Goal: Check status: Check status

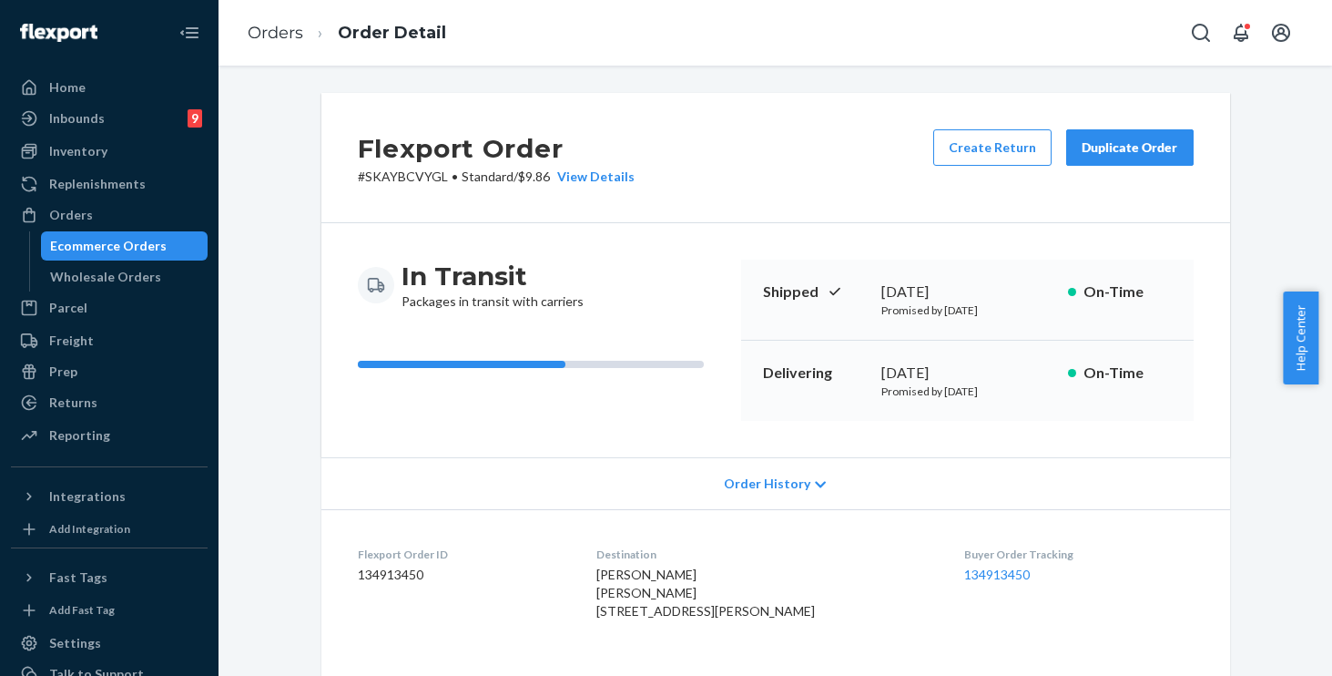
click at [749, 483] on span "Order History" at bounding box center [767, 483] width 86 height 18
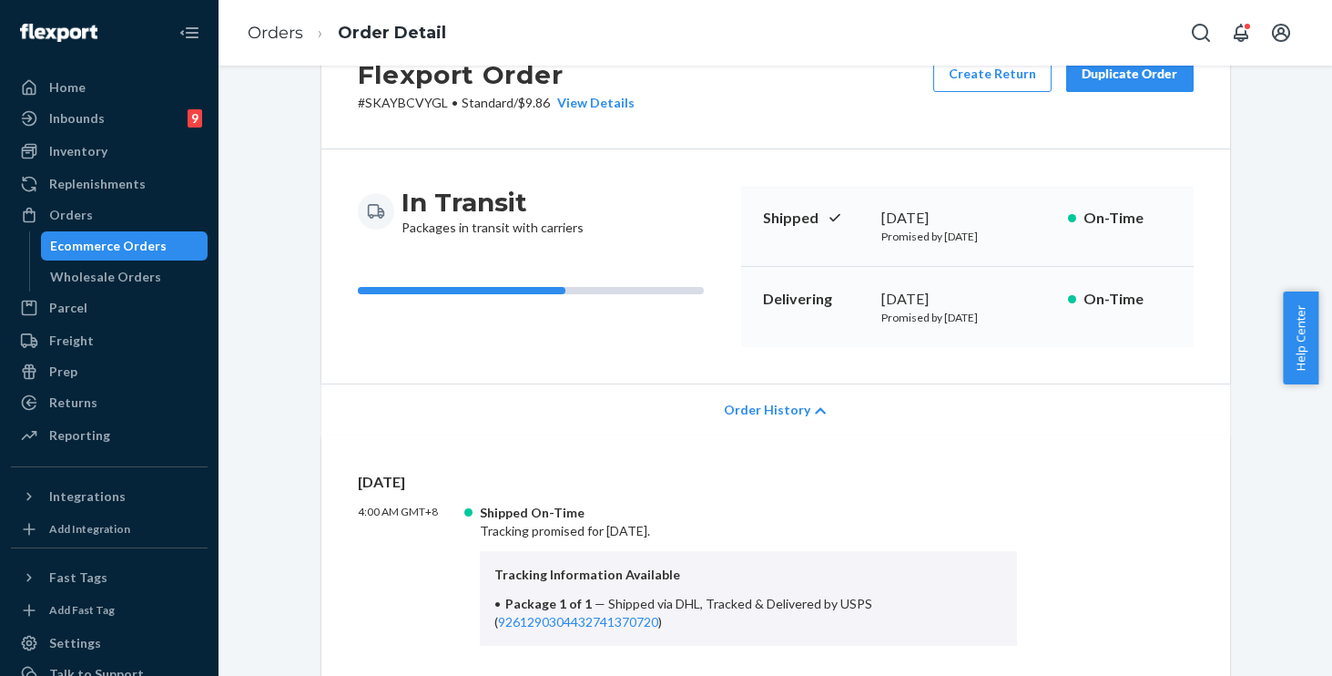
scroll to position [142, 0]
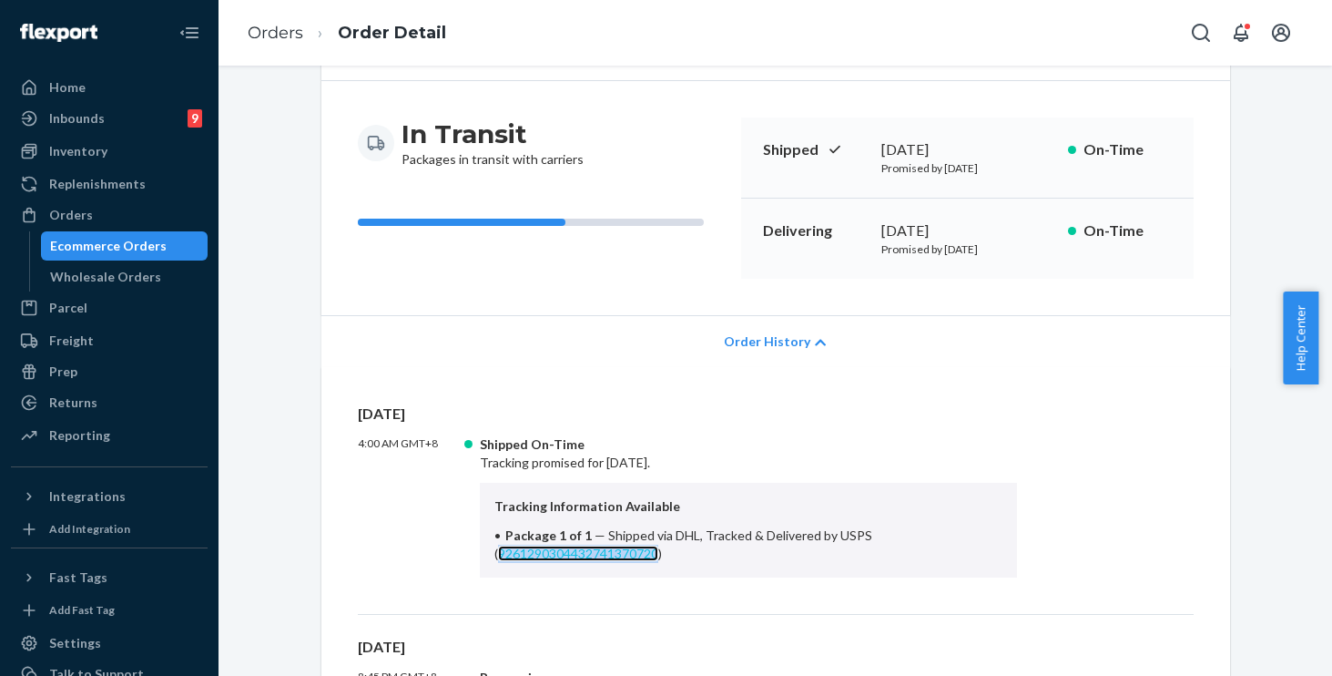
copy link "9261290304432741370720"
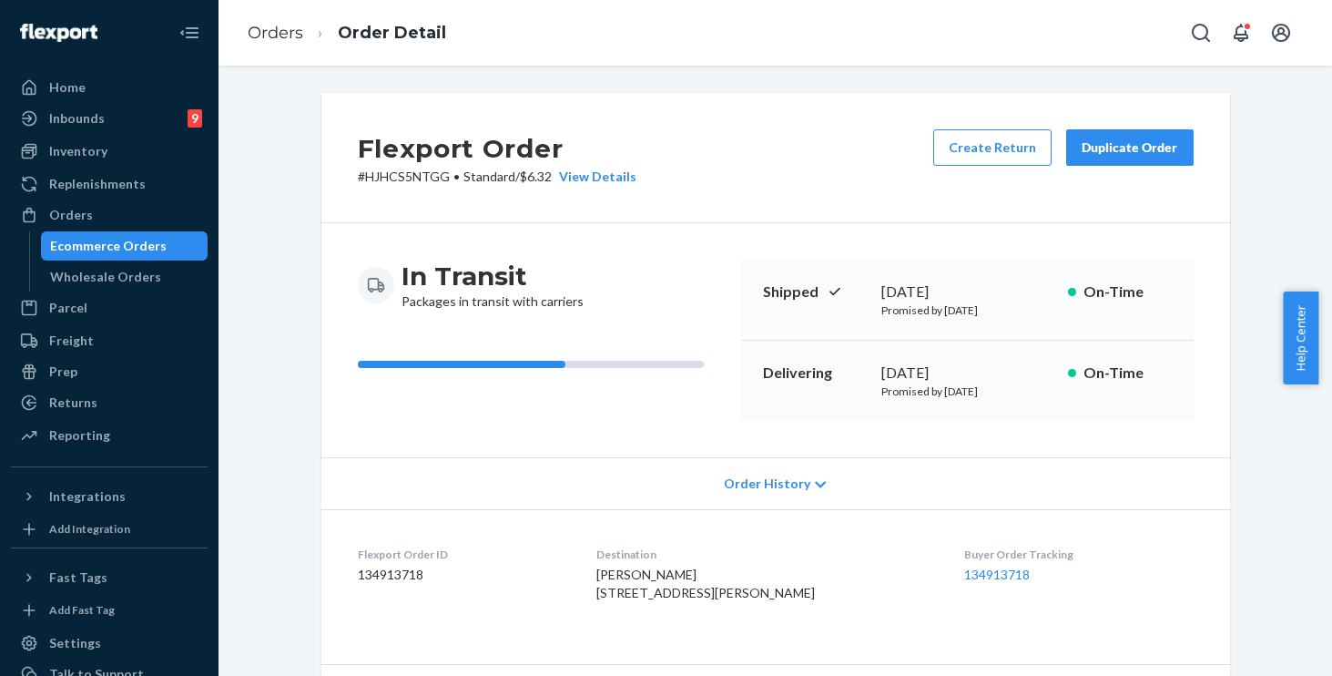
click at [748, 473] on div "Order History" at bounding box center [775, 483] width 909 height 52
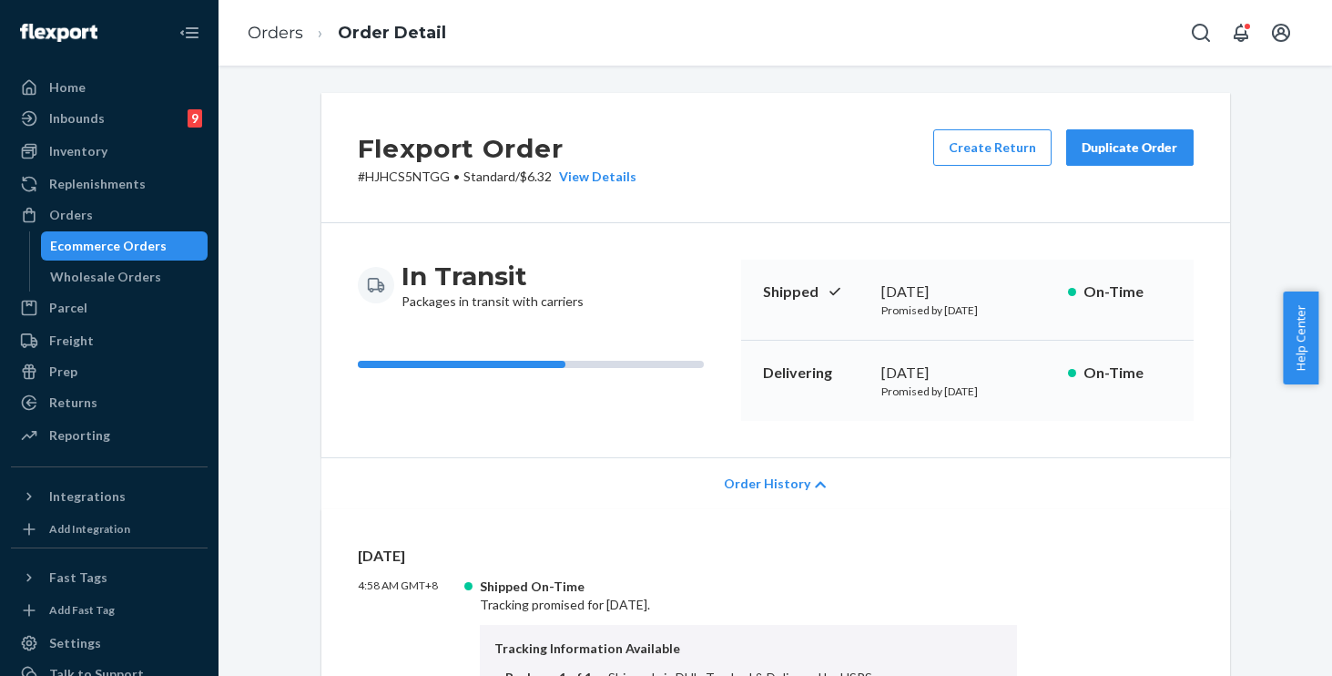
scroll to position [216, 0]
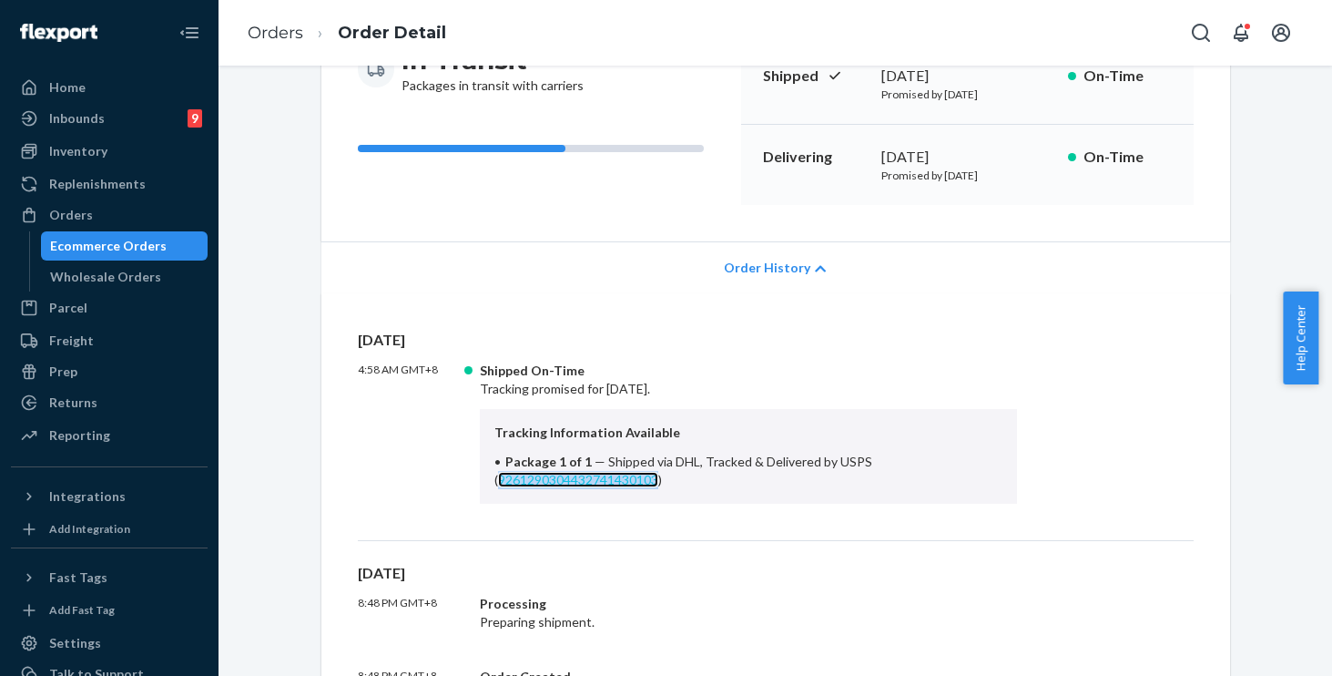
copy link "9261290304432741430103"
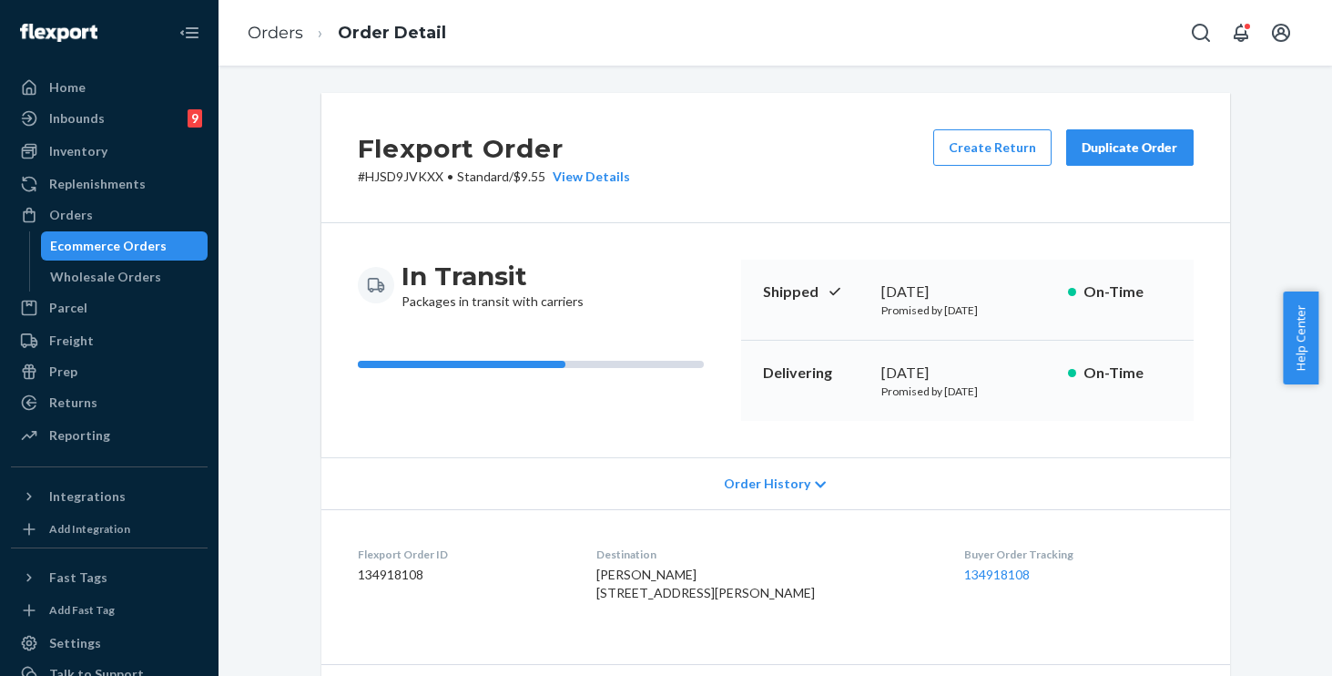
click at [775, 491] on span "Order History" at bounding box center [767, 483] width 86 height 18
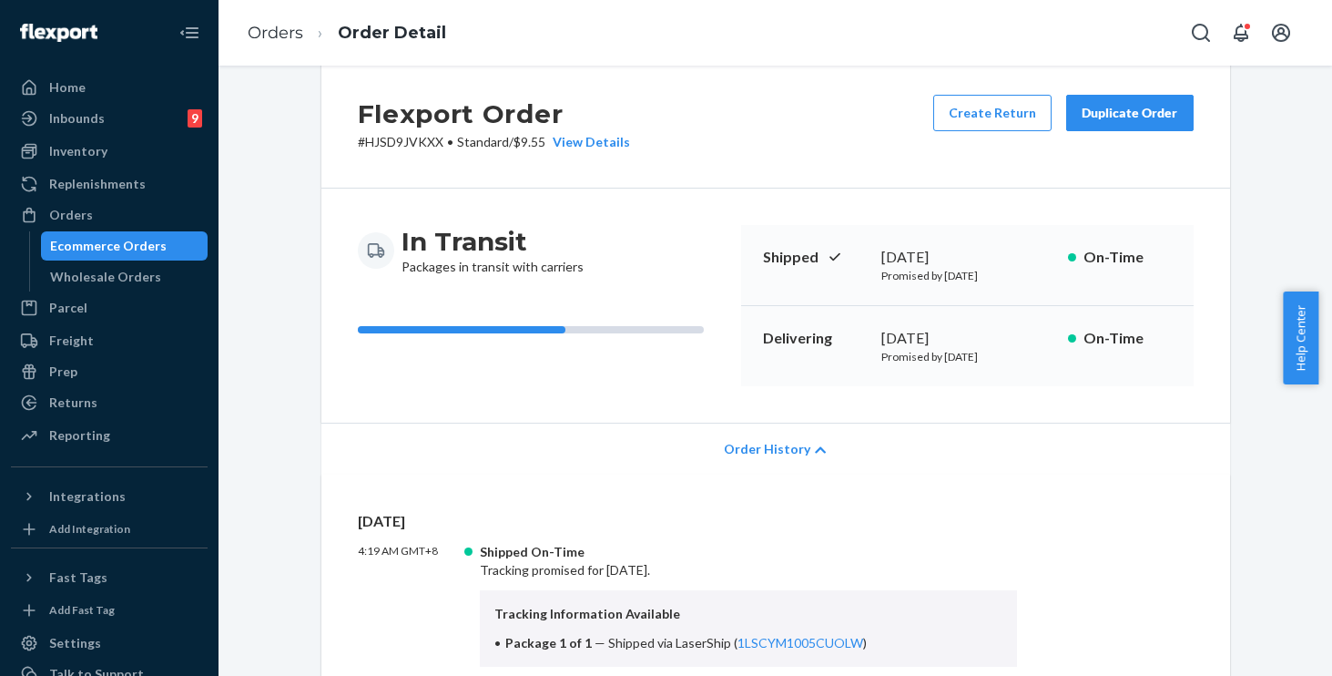
scroll to position [77, 0]
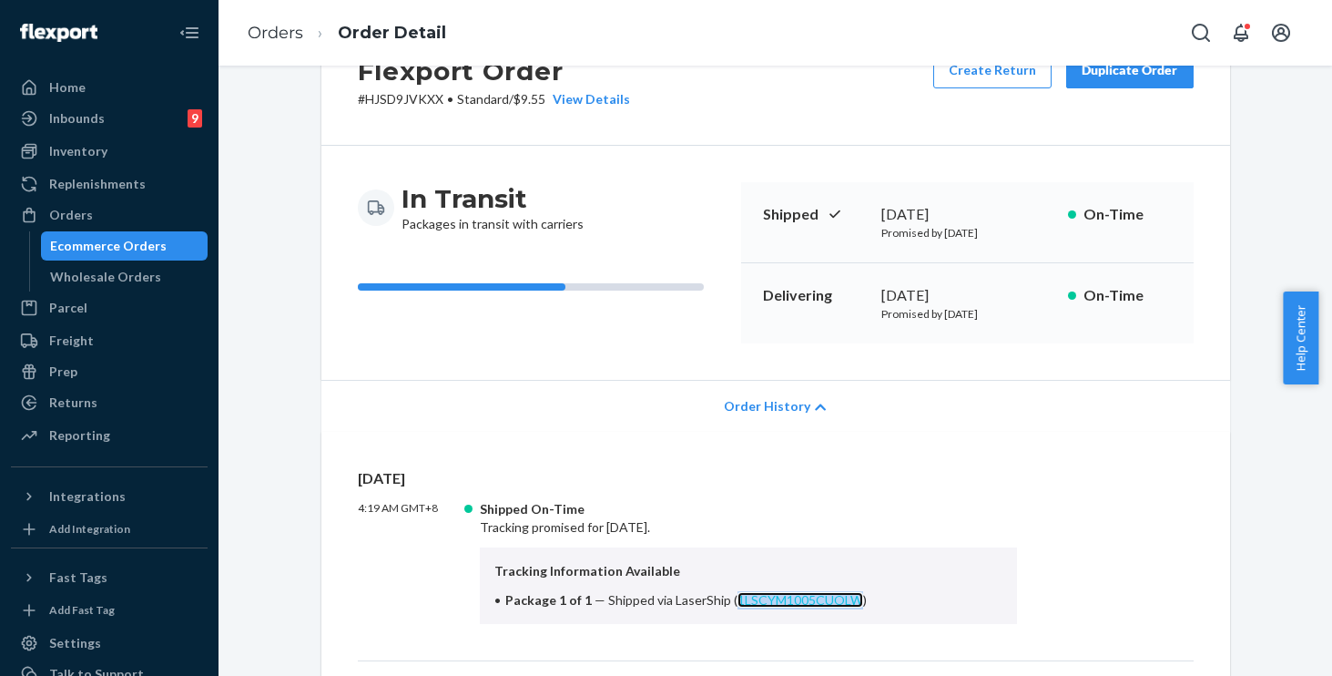
copy link "1LSCYM1005CUOLW"
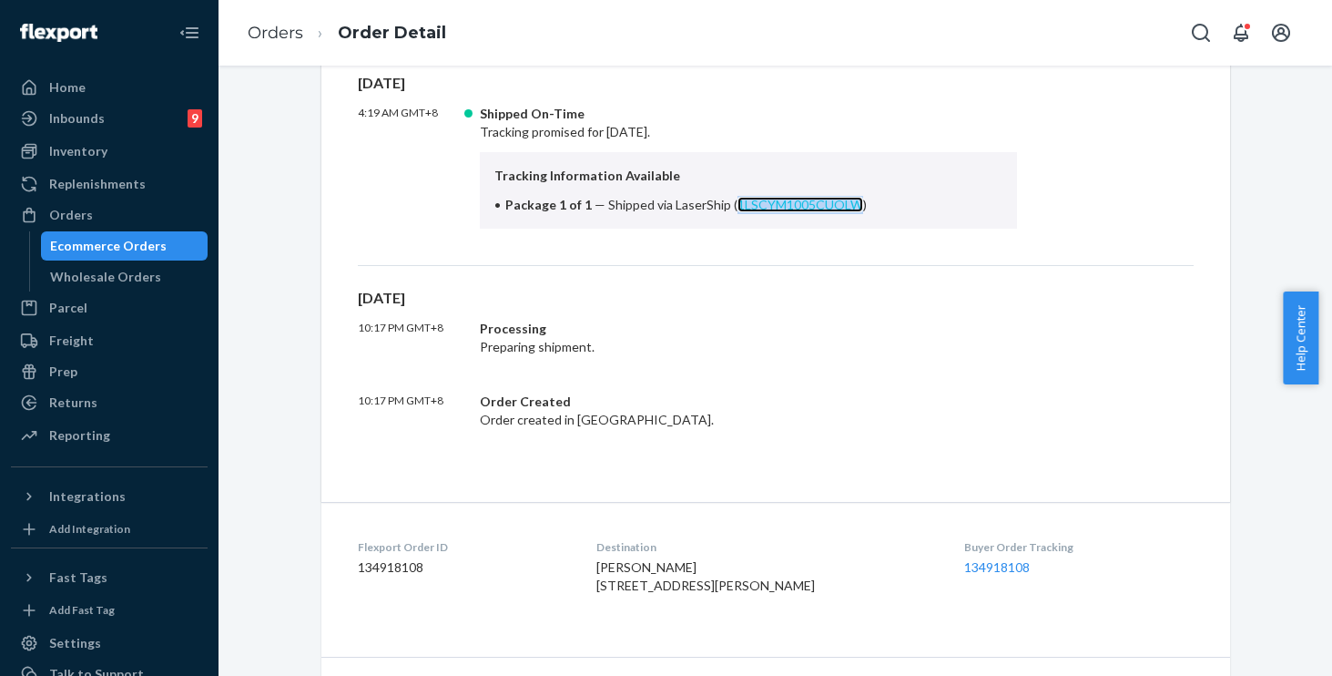
scroll to position [0, 0]
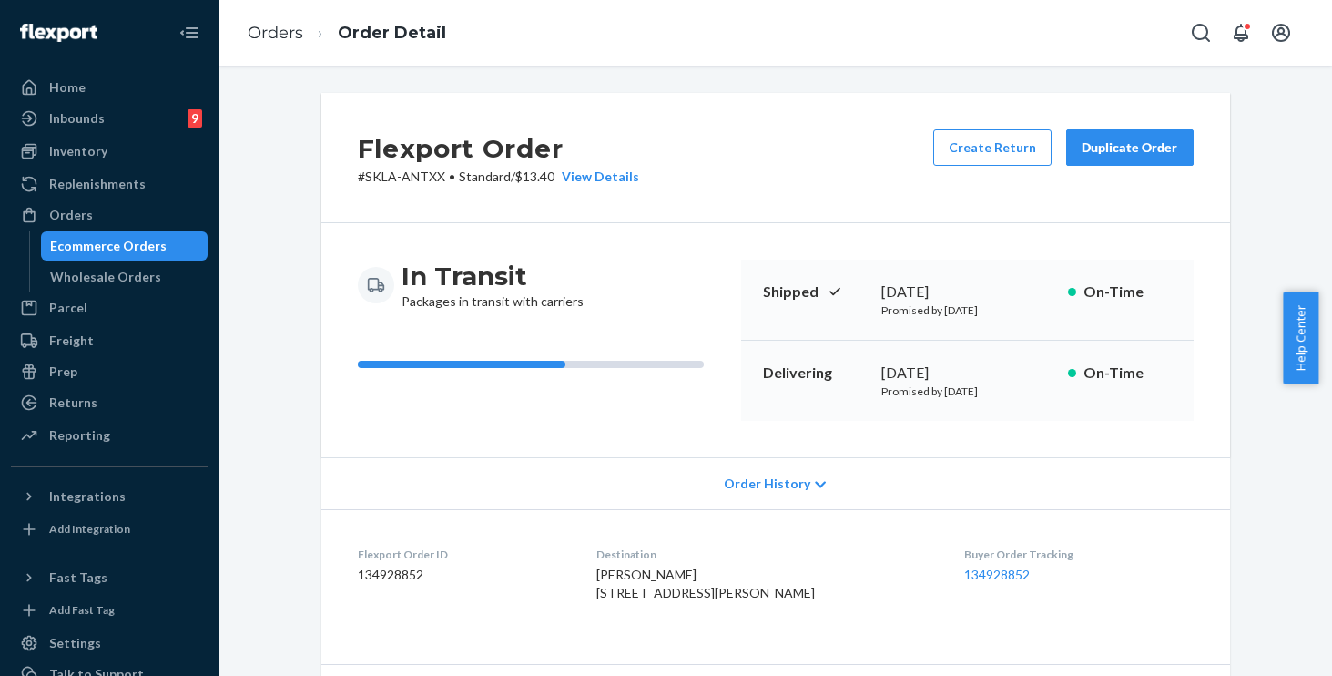
click at [756, 483] on span "Order History" at bounding box center [767, 483] width 86 height 18
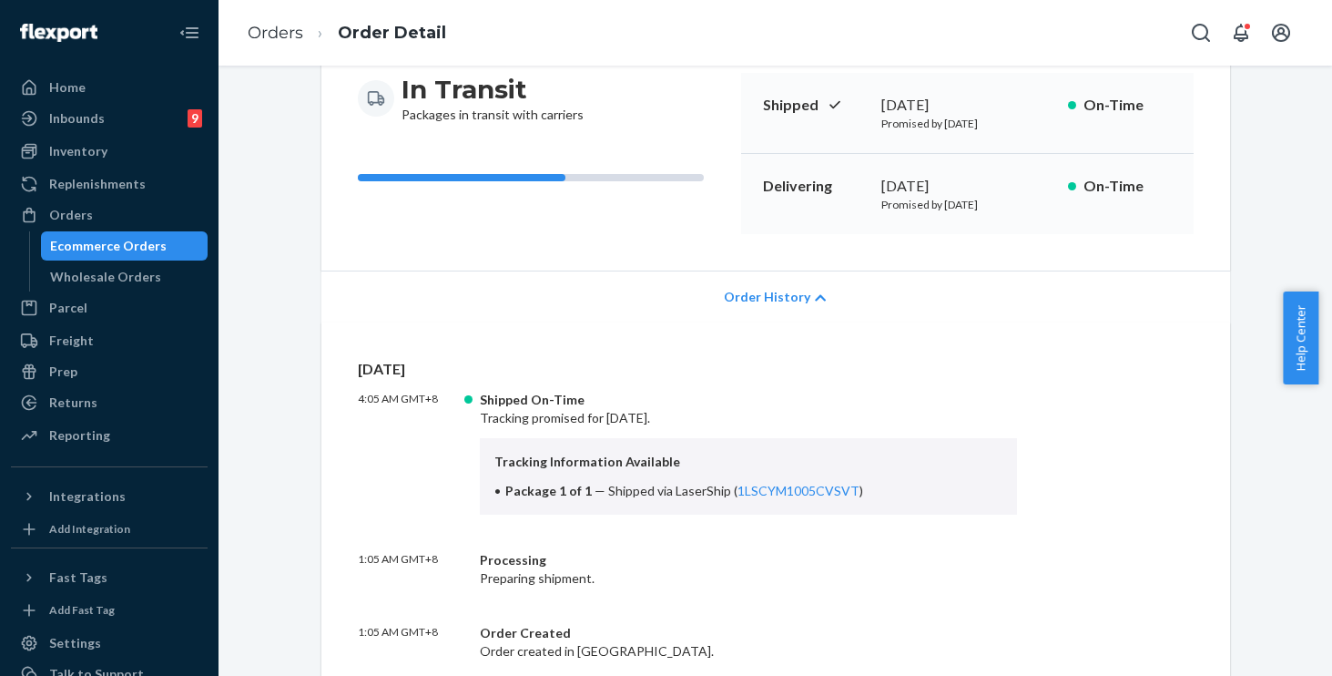
scroll to position [187, 0]
copy link "1LSCYM1005CVSVT"
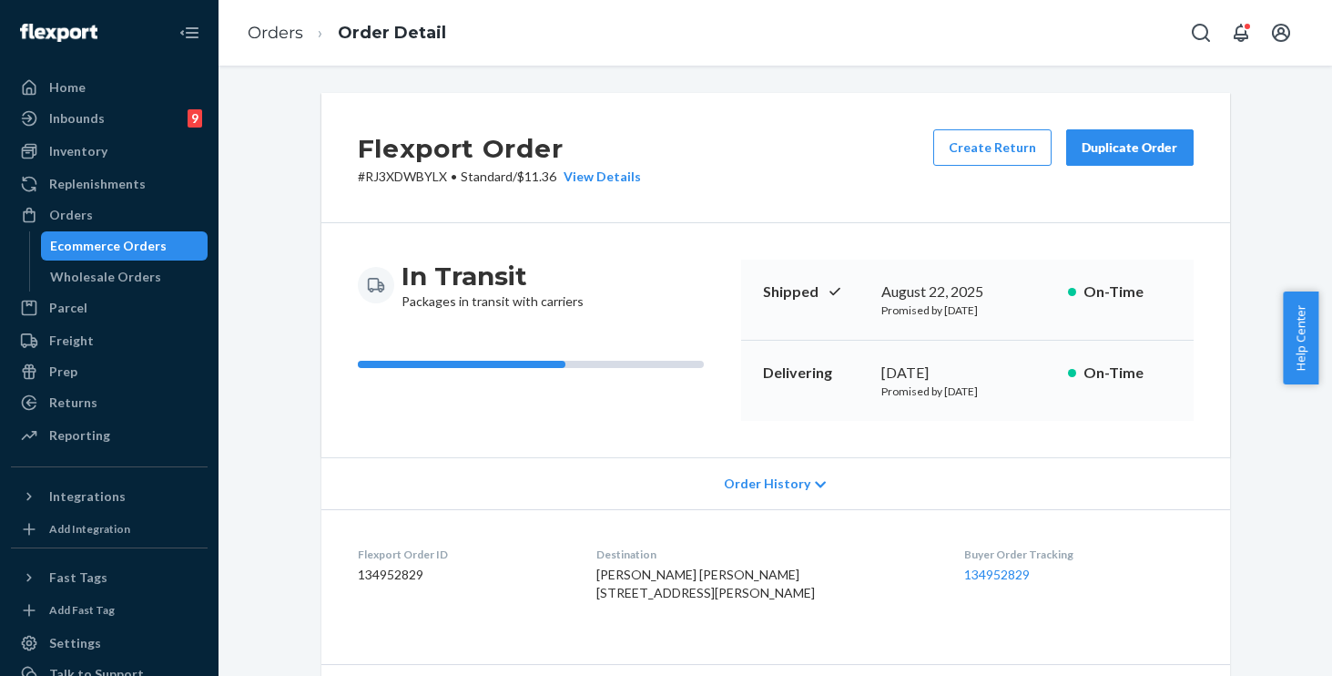
click at [789, 480] on span "Order History" at bounding box center [767, 483] width 86 height 18
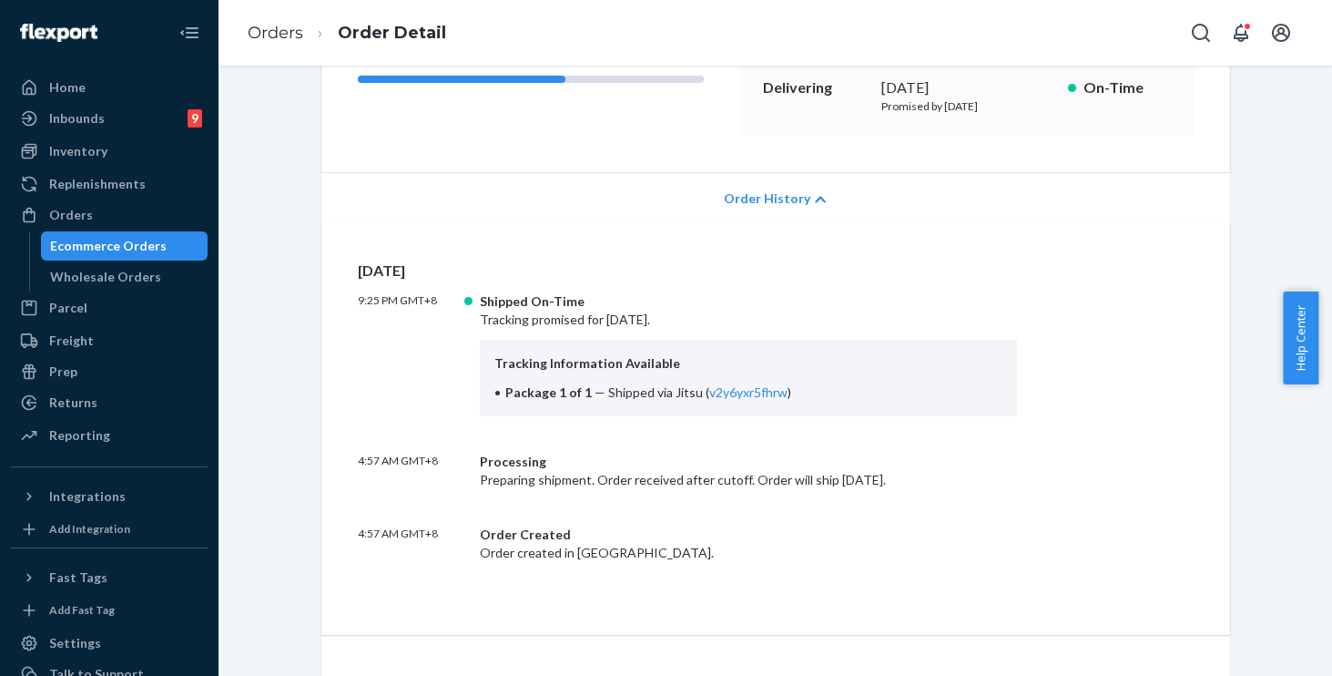
scroll to position [328, 0]
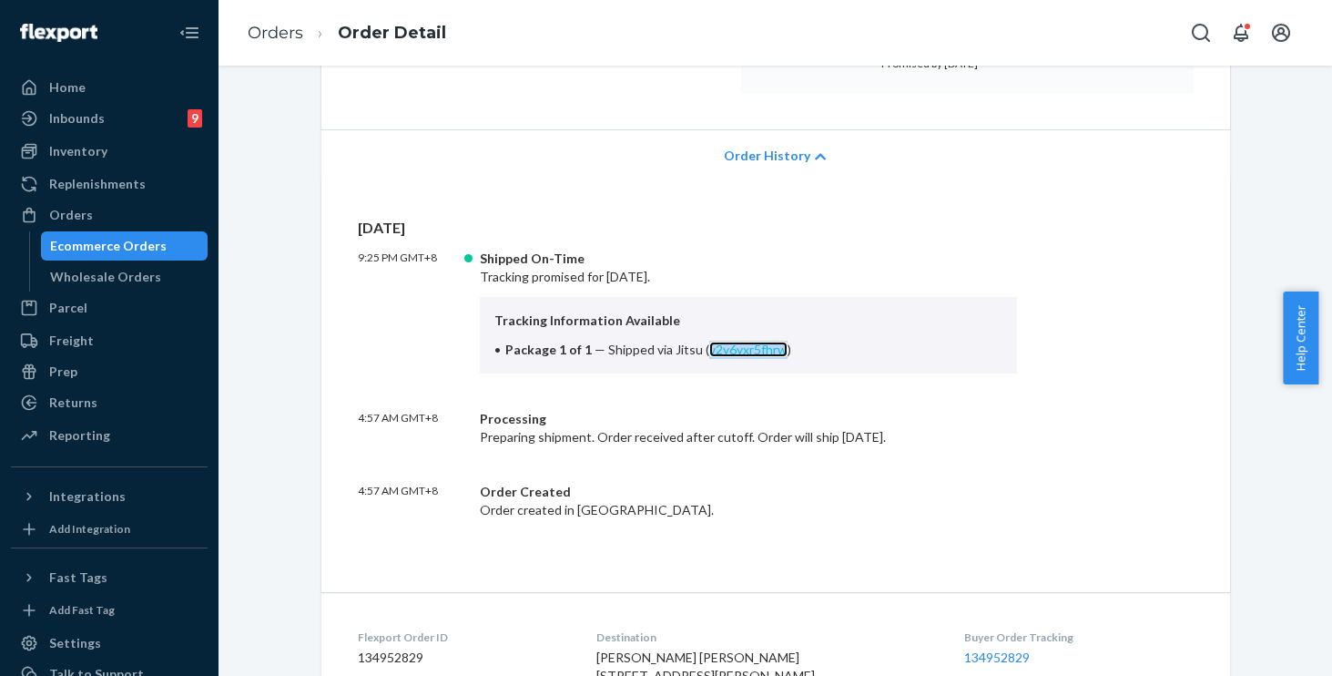
copy link "v2y6yxr5fhrw"
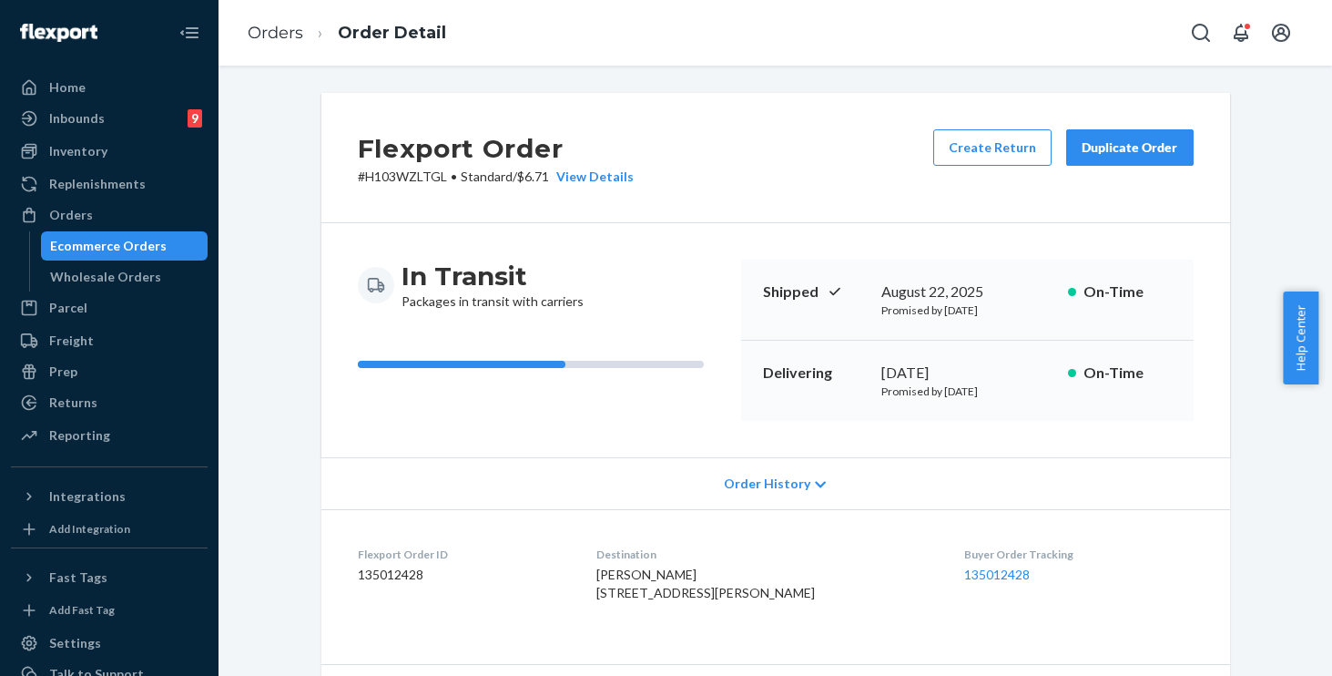
click at [786, 481] on span "Order History" at bounding box center [767, 483] width 86 height 18
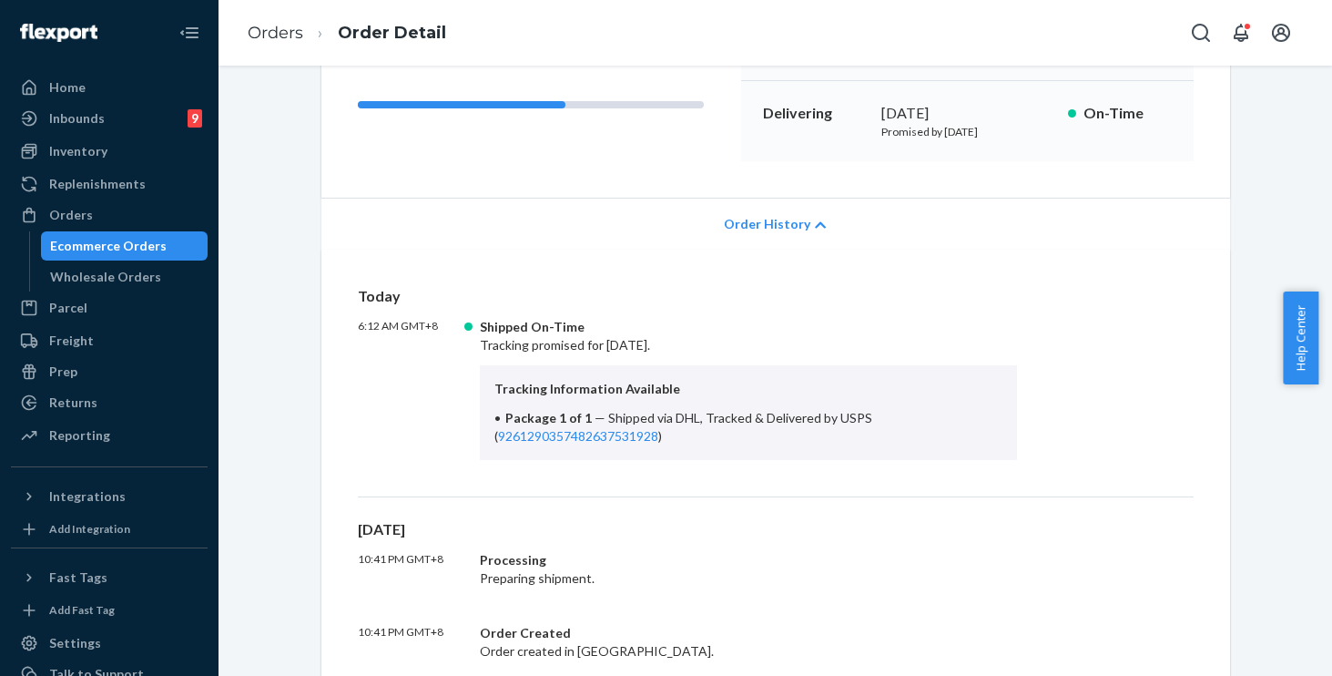
scroll to position [321, 0]
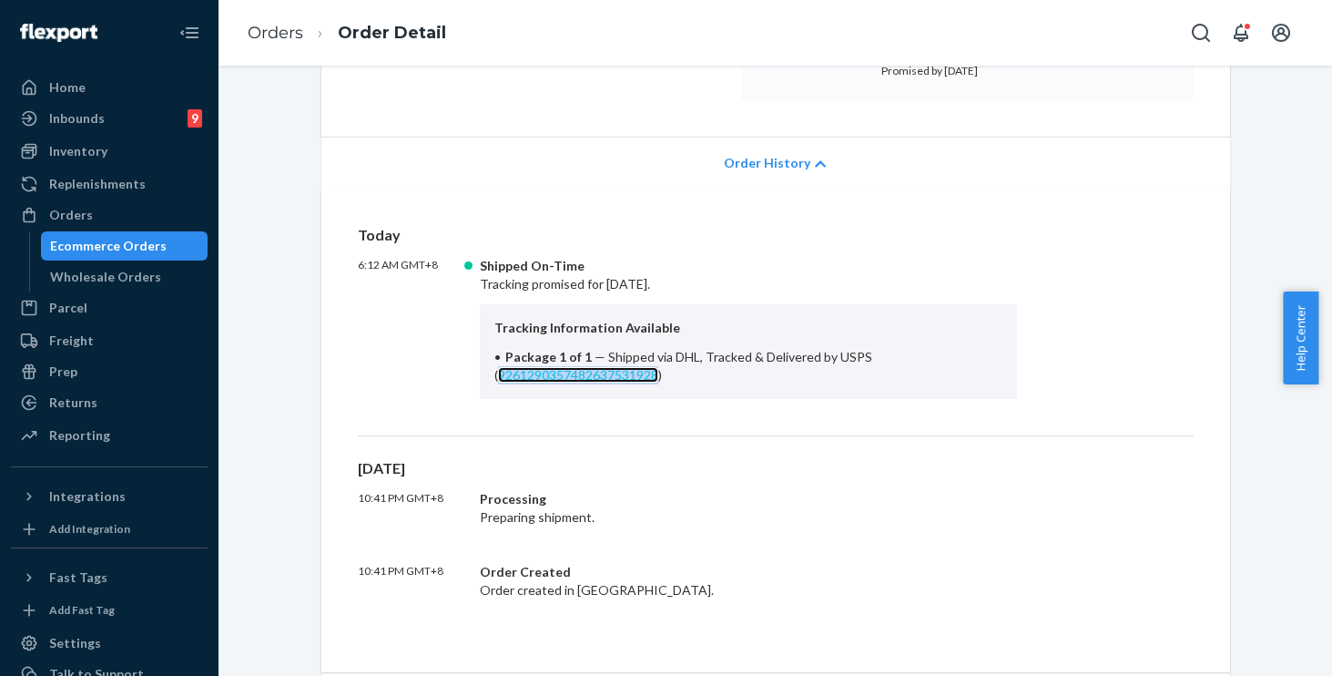
copy link "9261290357482637531928"
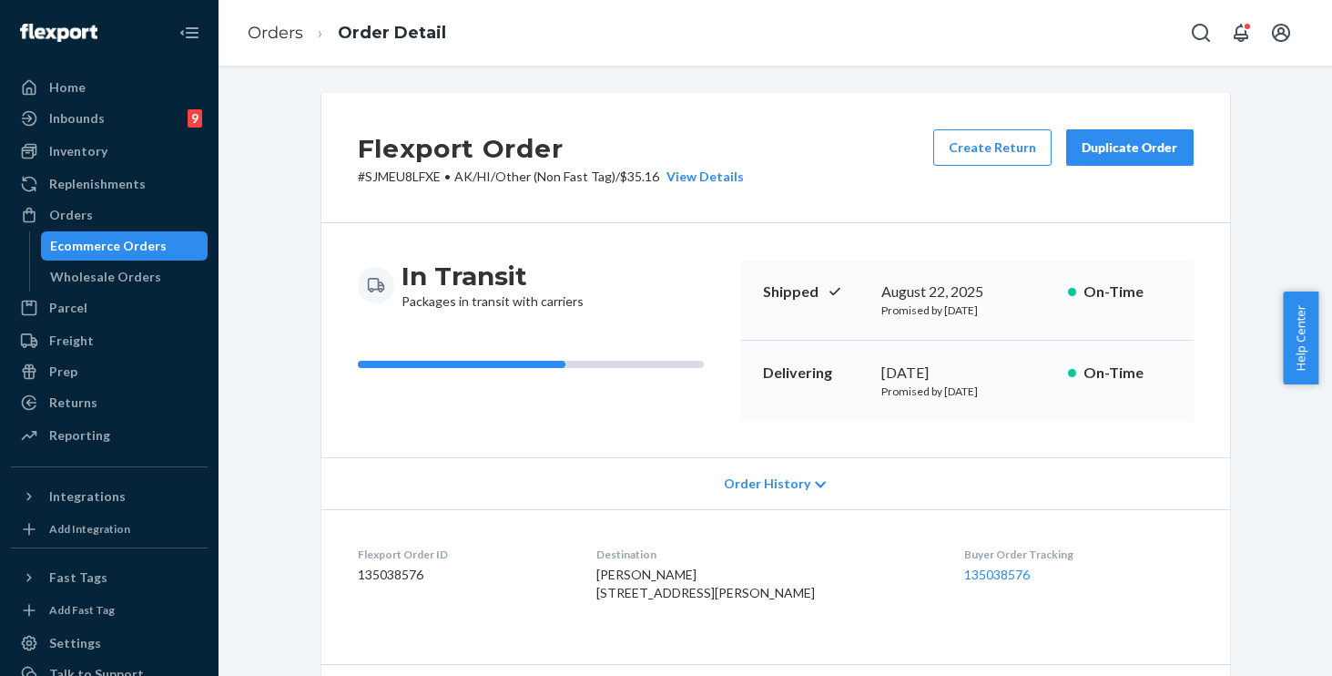
click at [787, 485] on span "Order History" at bounding box center [767, 483] width 86 height 18
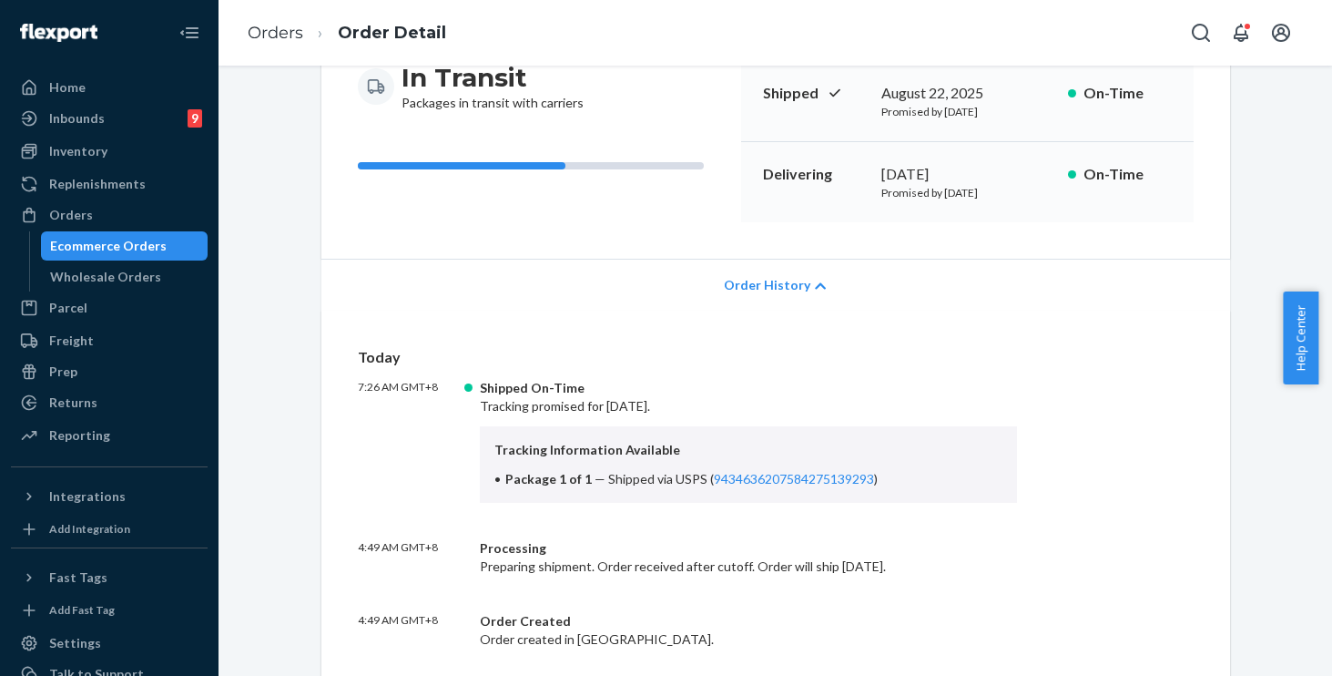
scroll to position [210, 0]
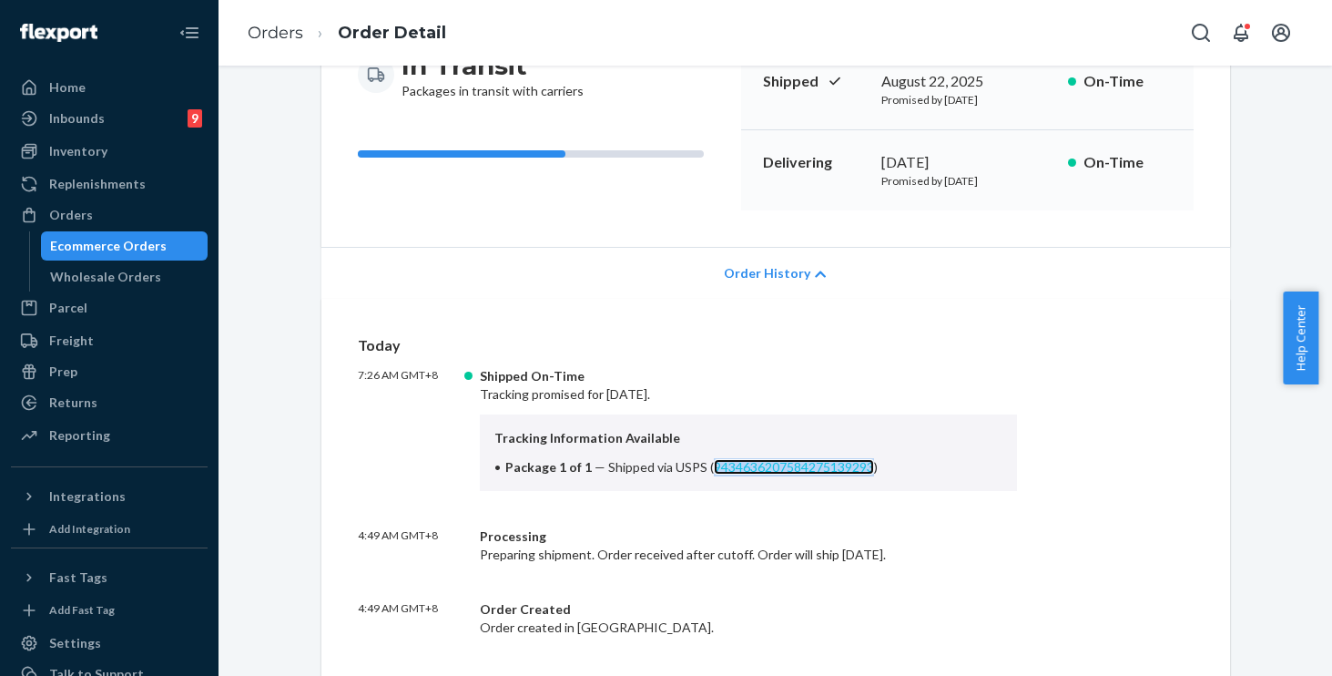
copy link "9434636207584275139293"
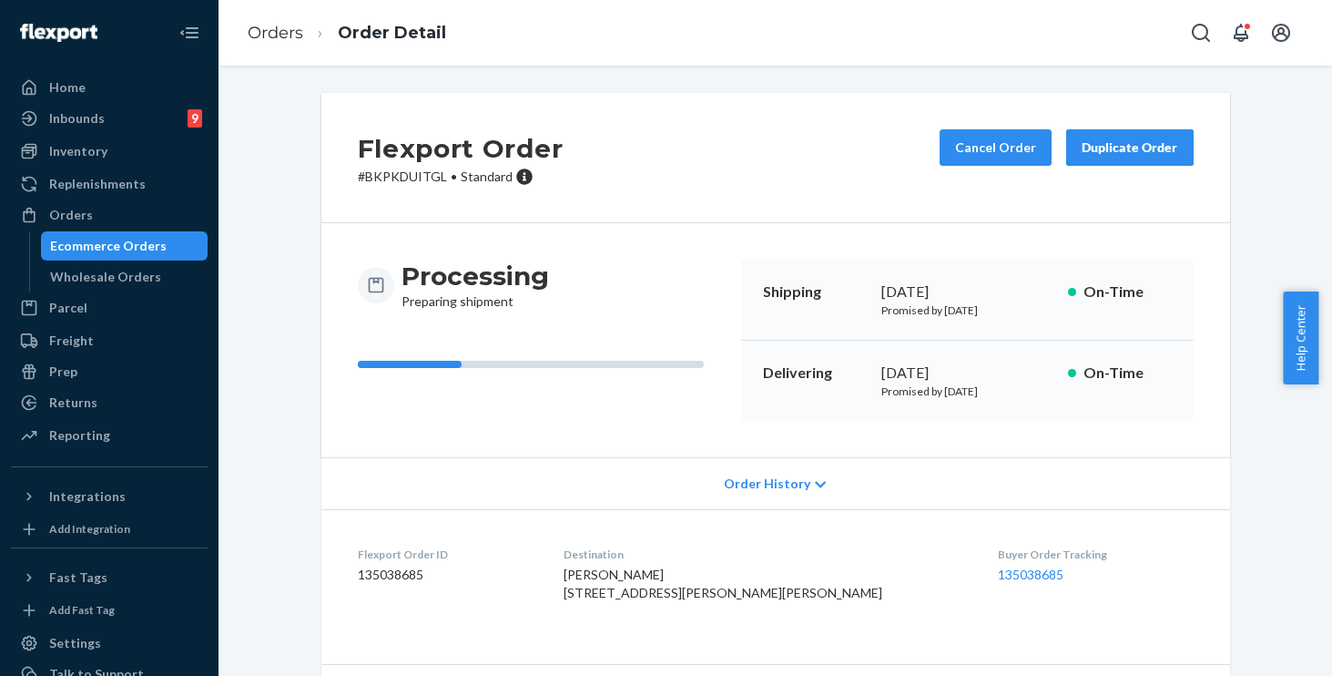
click at [795, 472] on div "Order History" at bounding box center [775, 483] width 909 height 52
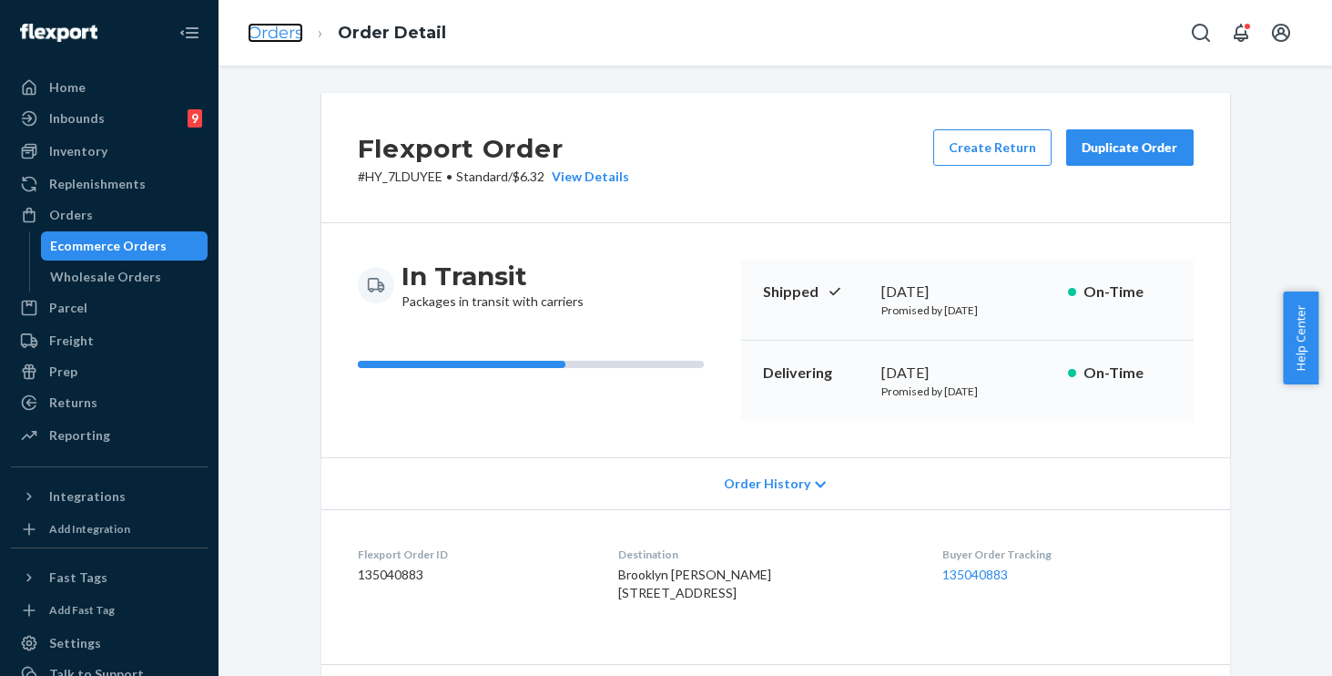
click at [282, 28] on link "Orders" at bounding box center [276, 33] width 56 height 20
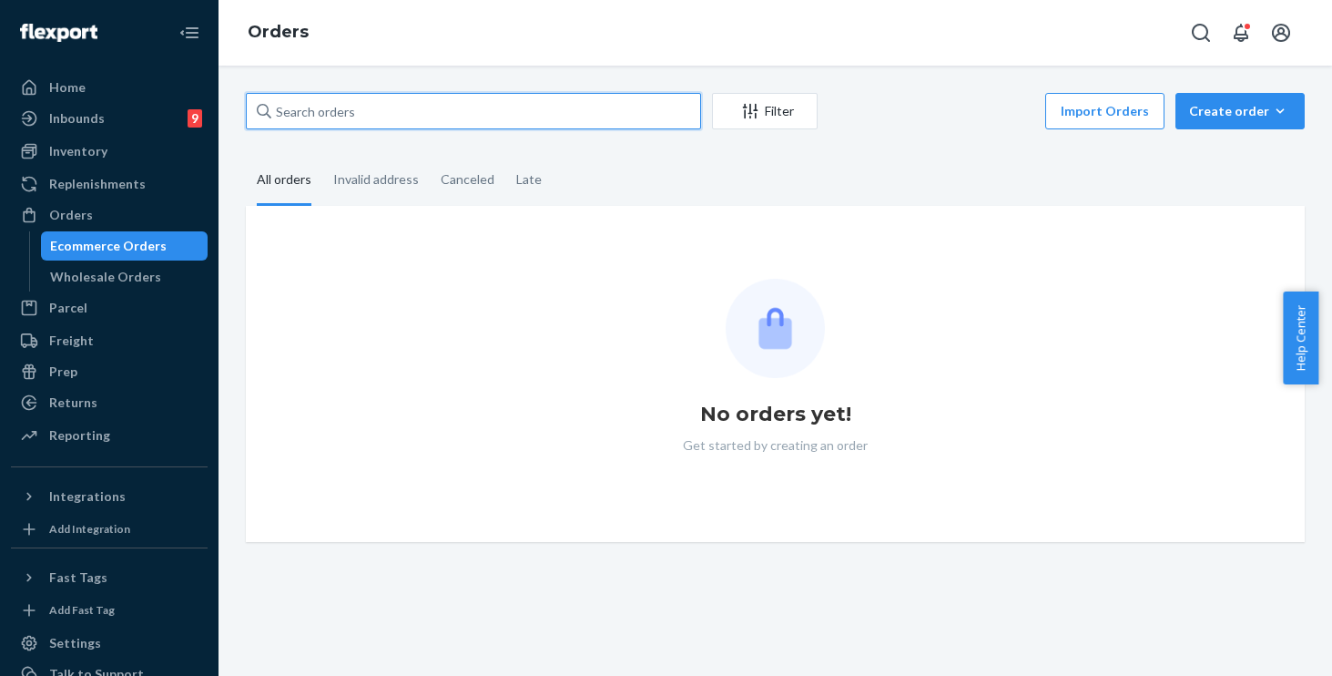
click at [420, 97] on input "text" at bounding box center [473, 111] width 455 height 36
paste input "252436316"
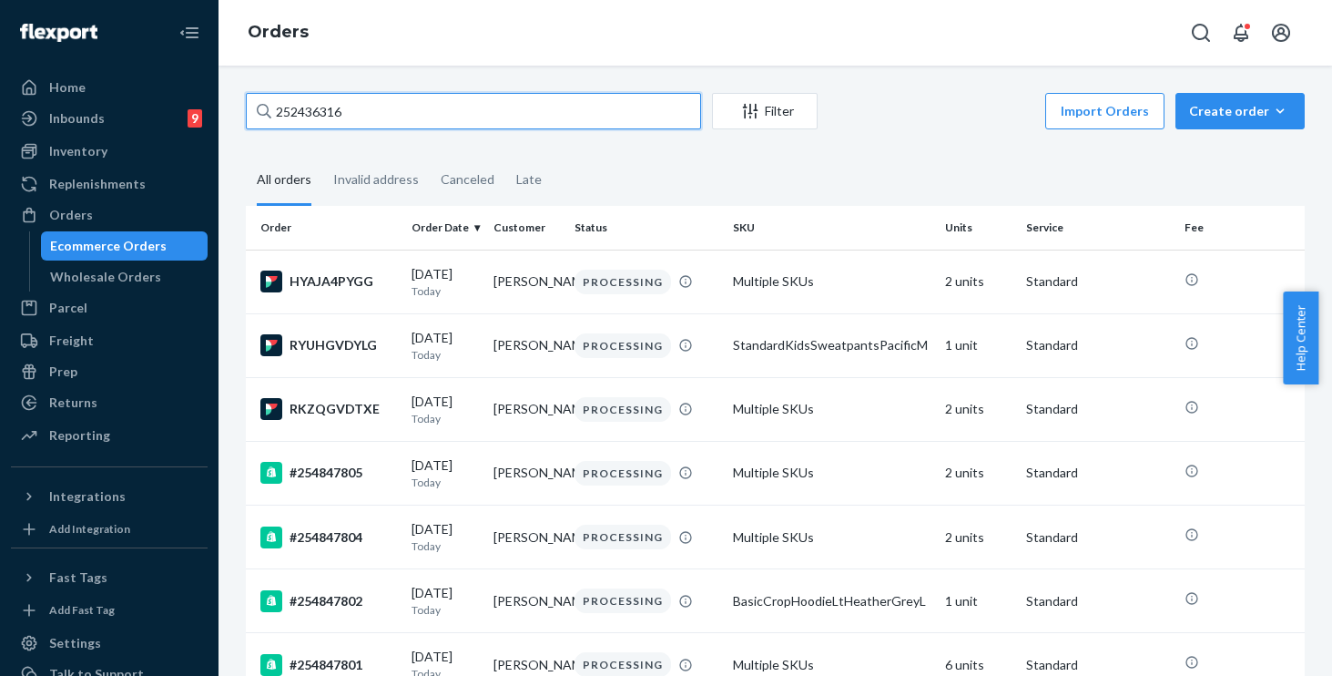
click at [559, 110] on input "252436316" at bounding box center [473, 111] width 455 height 36
drag, startPoint x: 435, startPoint y: 109, endPoint x: 280, endPoint y: 128, distance: 156.0
click at [280, 128] on input "252436316" at bounding box center [473, 111] width 455 height 36
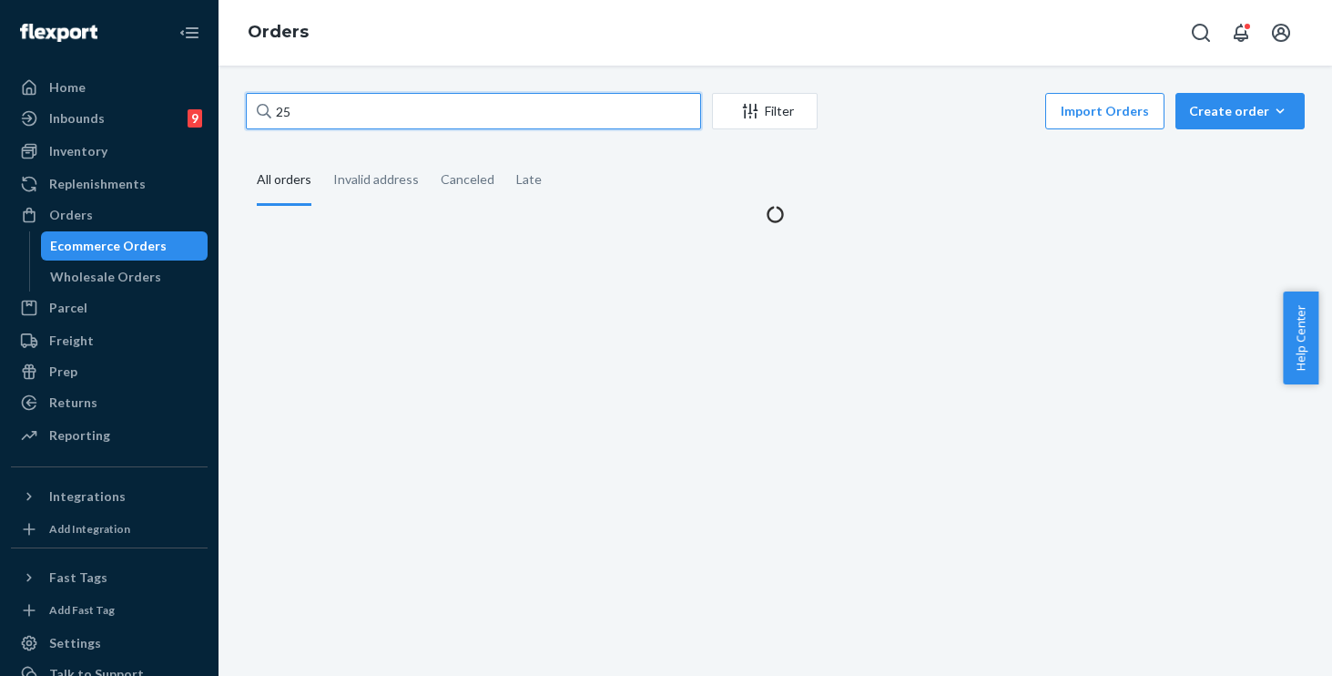
type input "2"
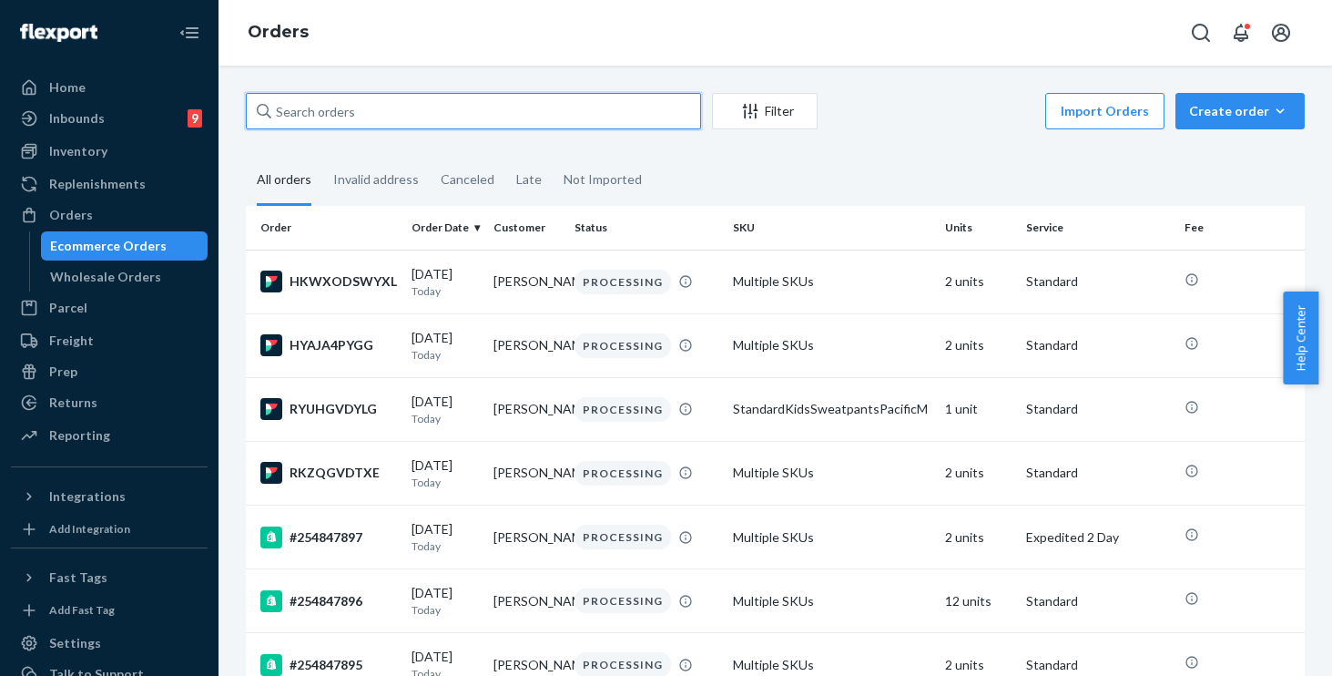
click at [462, 112] on input "text" at bounding box center [473, 111] width 455 height 36
paste input "252436316"
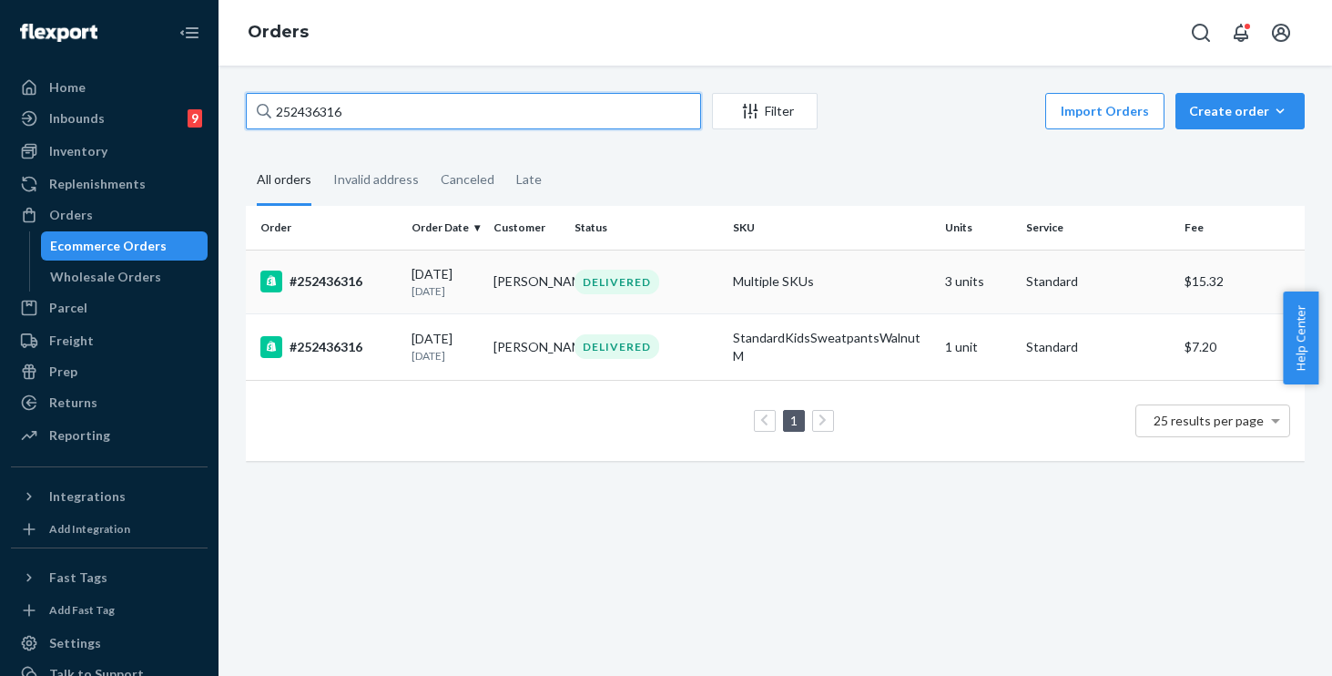
type input "252436316"
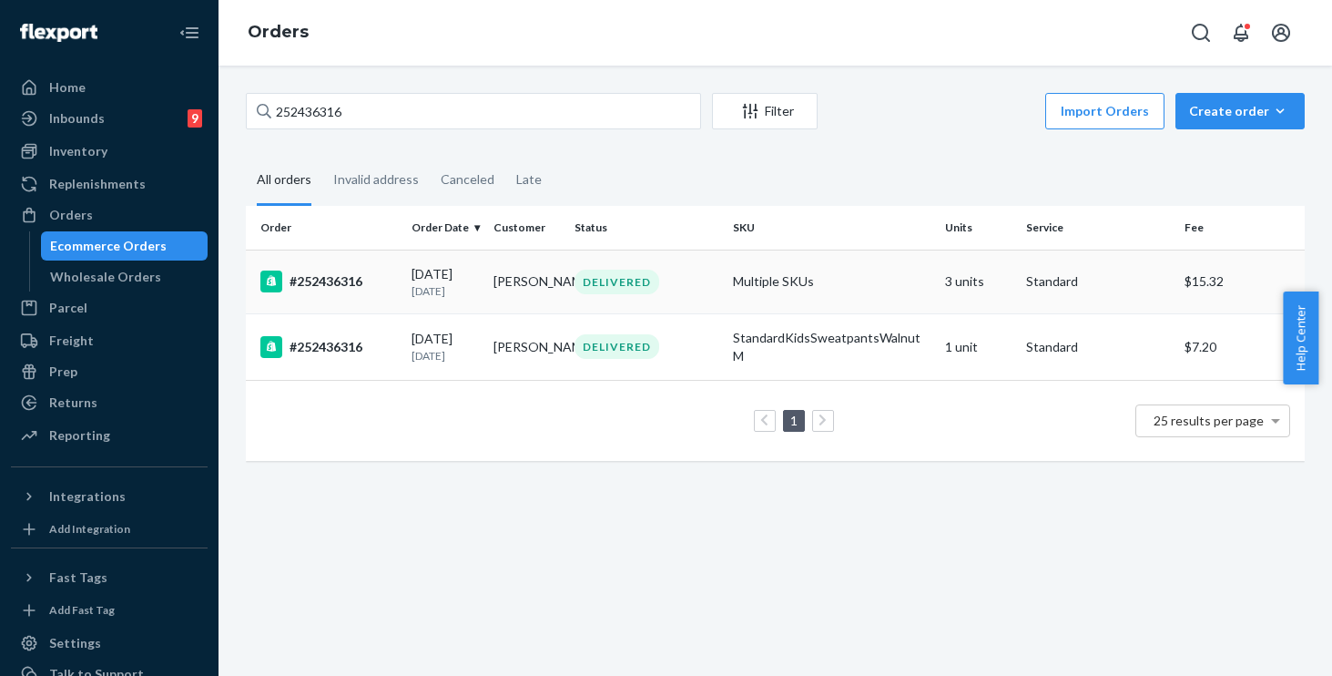
click at [667, 263] on td "DELIVERED" at bounding box center [646, 281] width 158 height 64
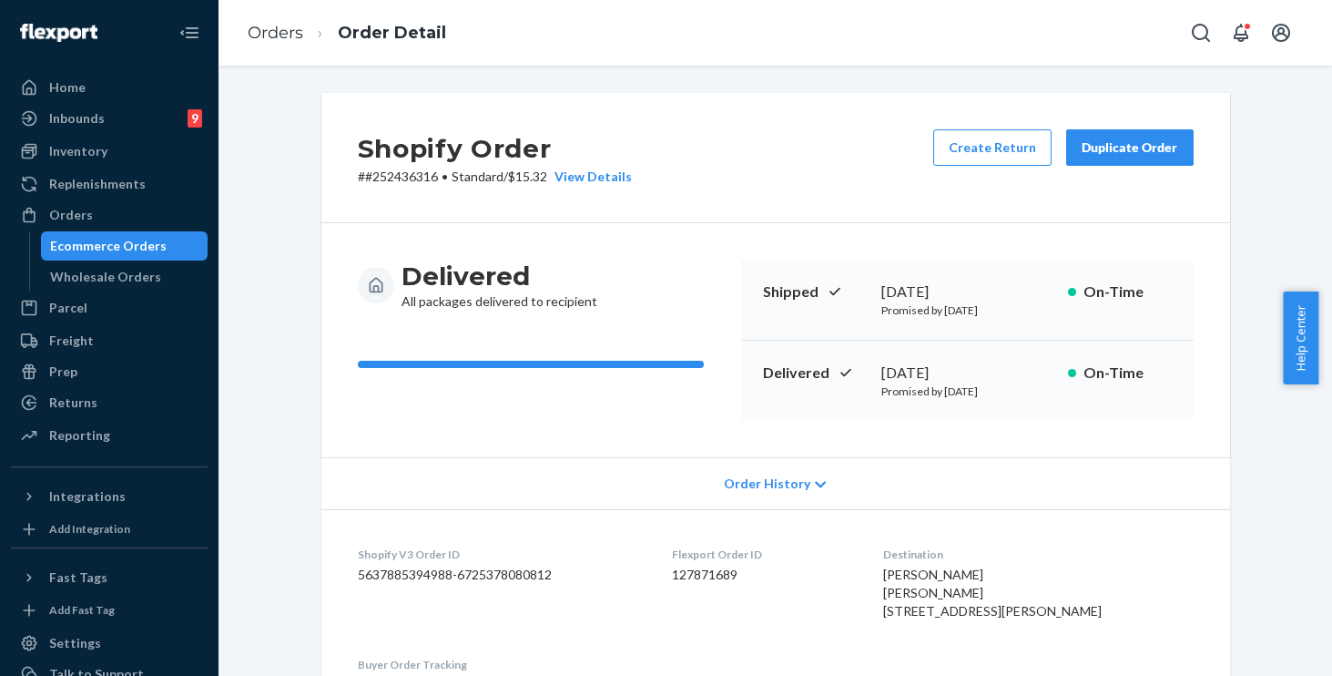
click at [1145, 147] on div "Duplicate Order" at bounding box center [1130, 147] width 97 height 18
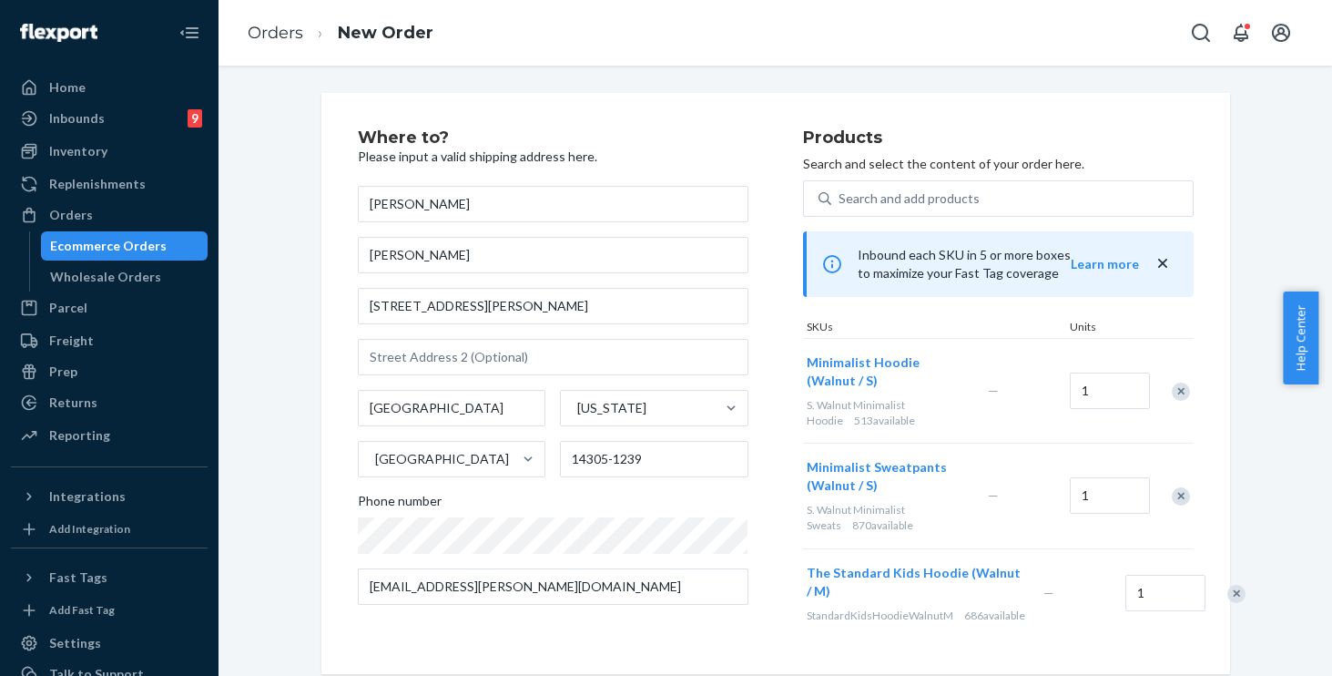
scroll to position [14, 0]
click at [1172, 487] on div "Remove Item" at bounding box center [1181, 496] width 18 height 18
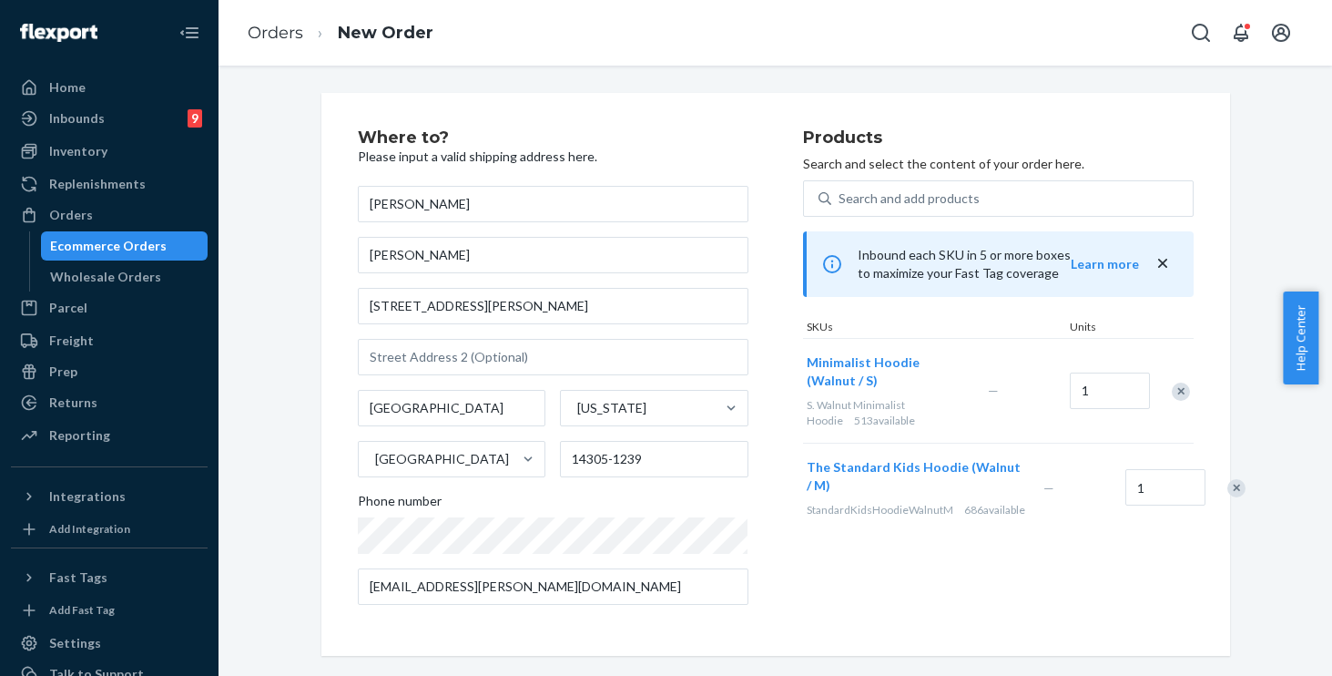
click at [1184, 386] on div at bounding box center [1171, 391] width 46 height 48
click at [1177, 386] on div "Remove Item" at bounding box center [1181, 391] width 18 height 18
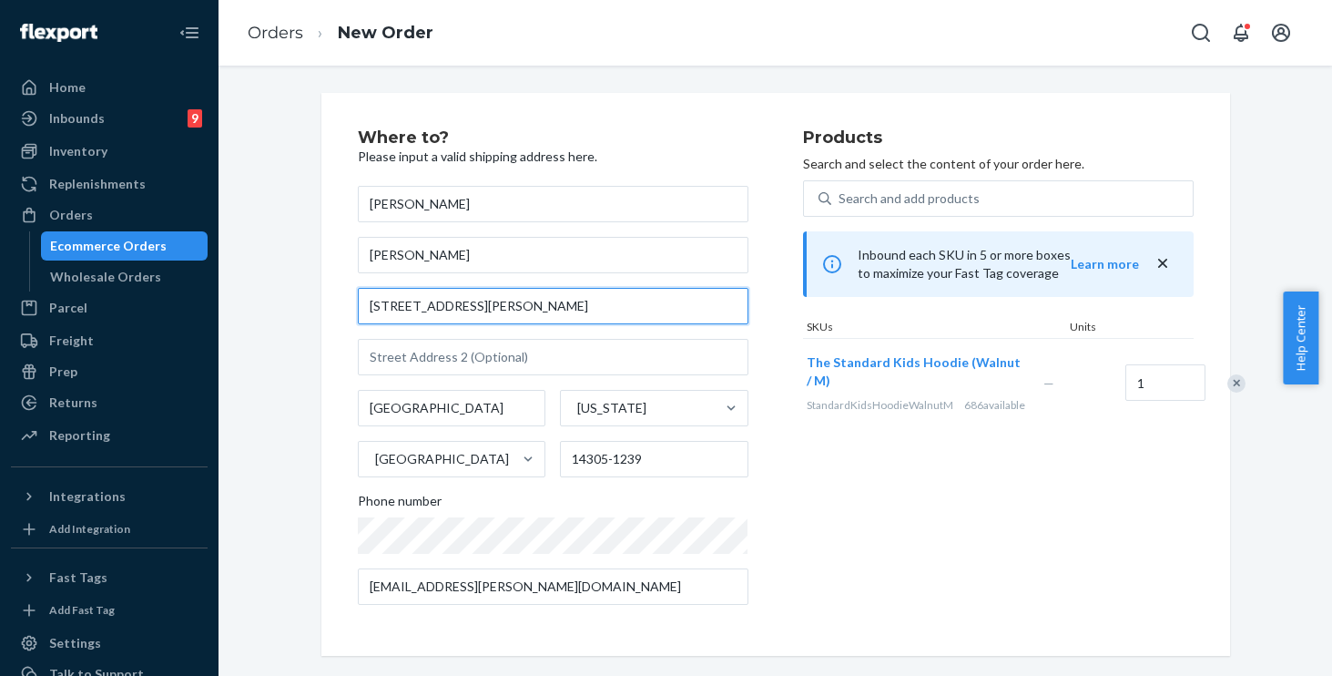
drag, startPoint x: 546, startPoint y: 310, endPoint x: 61, endPoint y: 239, distance: 490.5
click at [63, 239] on div "Home Inbounds 9 Shipping Plans Problems 9 Inventory Products Replenishments Ord…" at bounding box center [666, 338] width 1332 height 676
paste input "[PERSON_NAME][GEOGRAPHIC_DATA]"
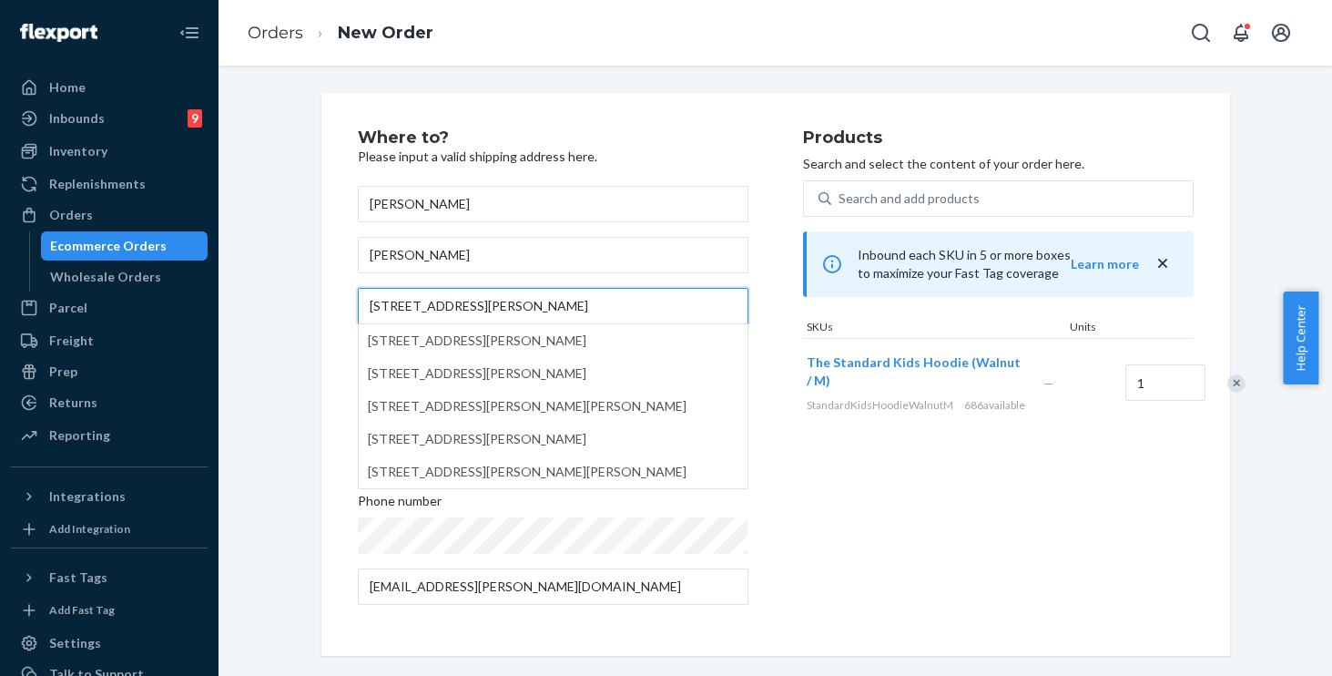
type input "[STREET_ADDRESS][PERSON_NAME]"
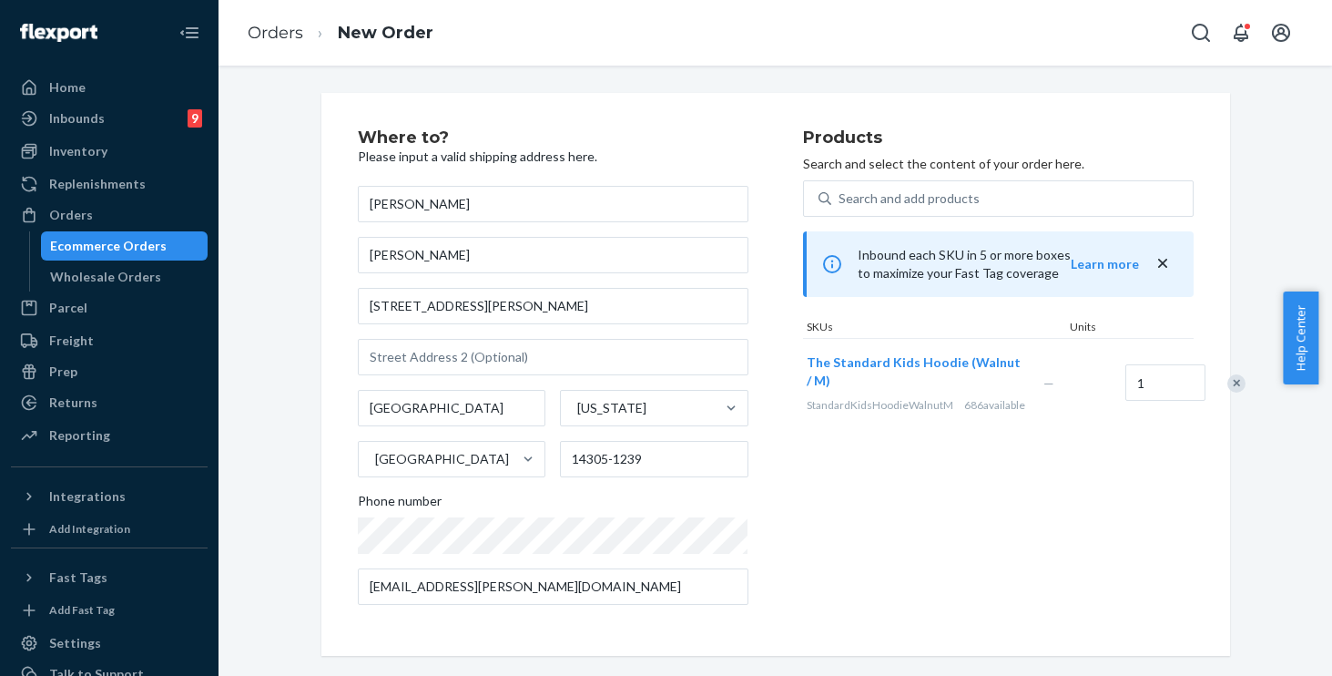
click at [310, 295] on div "Where to? Please input a valid shipping address here. [PERSON_NAME] [PERSON_NAM…" at bounding box center [776, 374] width 936 height 563
click at [117, 469] on div "Home Inbounds 9 Shipping Plans Problems 9 Inventory Products Replenishments Ord…" at bounding box center [666, 338] width 1332 height 676
click at [890, 549] on div "Products Search and select the content of your order here. Search and add produ…" at bounding box center [998, 374] width 391 height 490
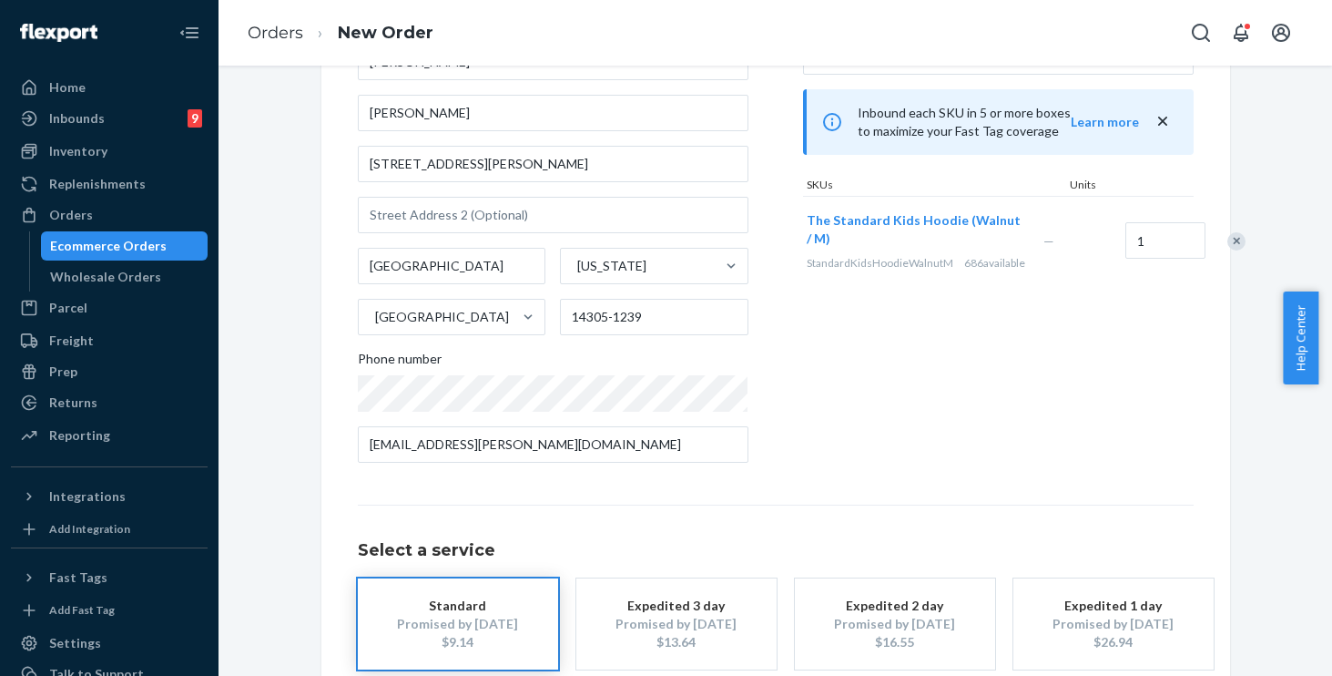
scroll to position [244, 0]
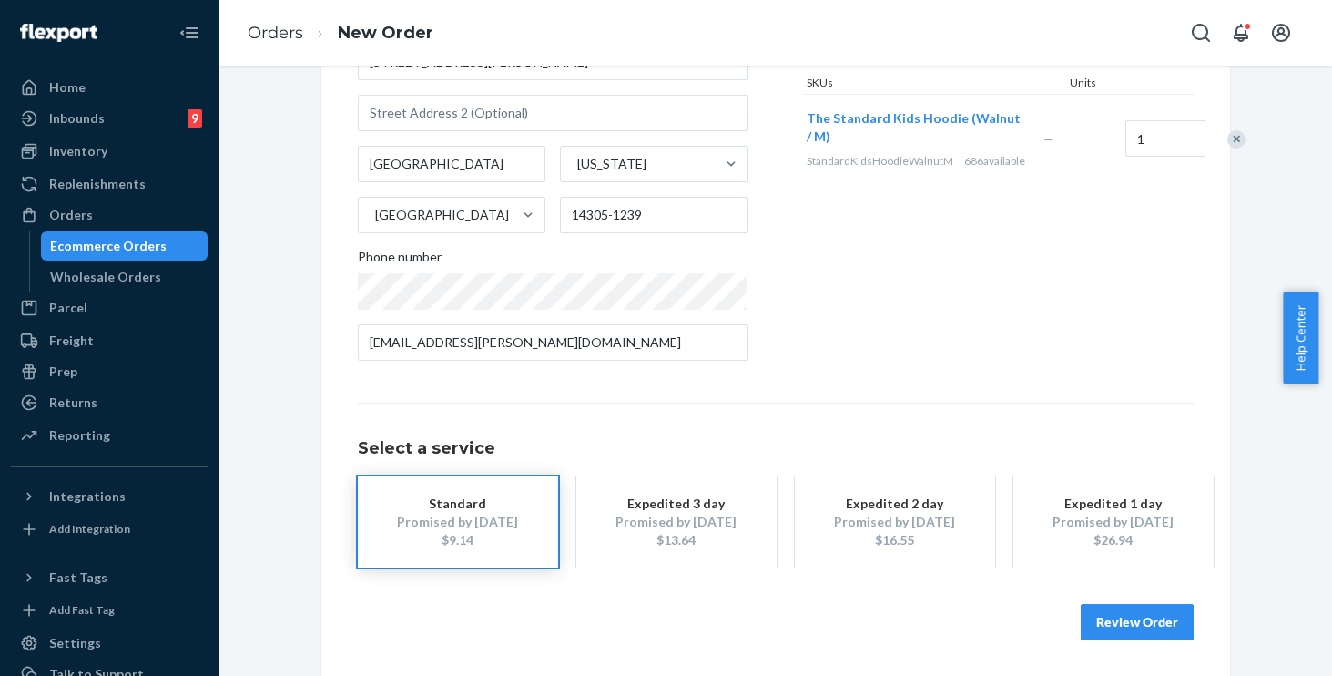
click at [1133, 628] on button "Review Order" at bounding box center [1137, 622] width 113 height 36
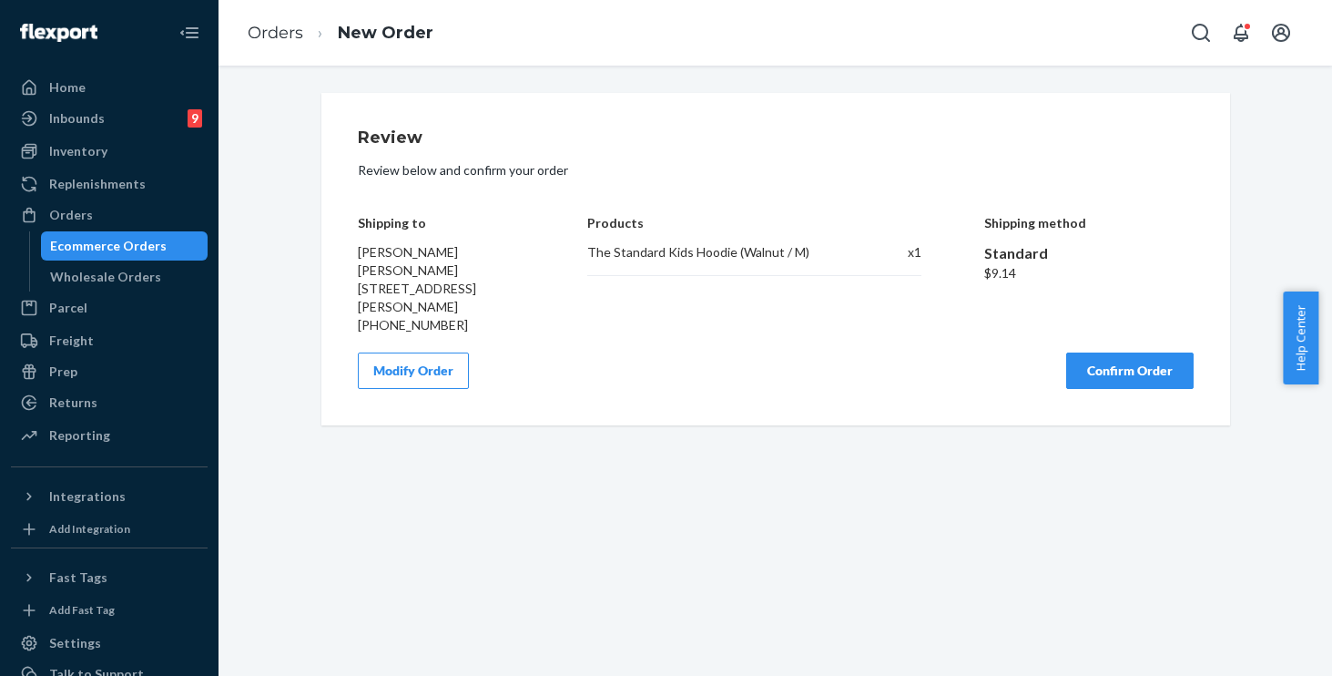
scroll to position [0, 0]
click at [1119, 389] on button "Confirm Order" at bounding box center [1129, 370] width 127 height 36
